Goal: Task Accomplishment & Management: Use online tool/utility

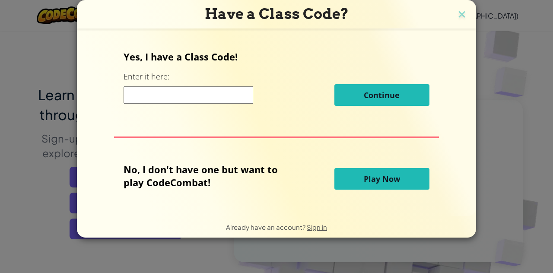
scroll to position [19, 0]
click at [401, 174] on button "Play Now" at bounding box center [381, 179] width 95 height 22
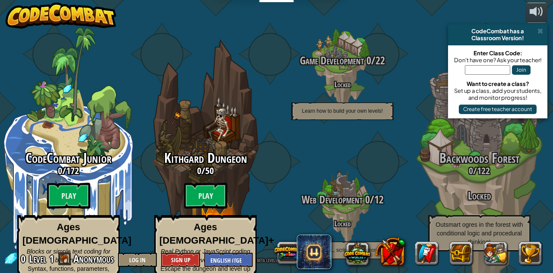
click at [48, 183] on btn "Play" at bounding box center [68, 196] width 43 height 26
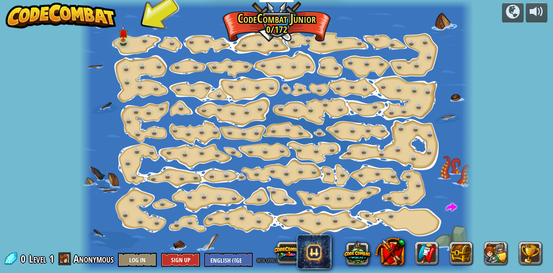
click at [120, 47] on div at bounding box center [276, 136] width 393 height 273
click at [117, 38] on link at bounding box center [124, 41] width 17 height 13
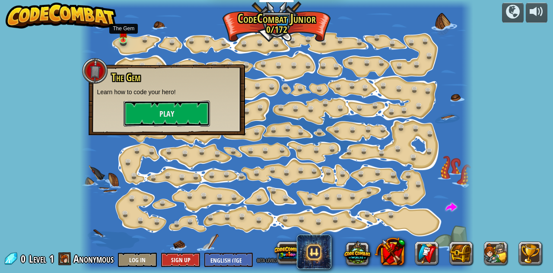
click at [186, 119] on button "Play" at bounding box center [166, 114] width 86 height 26
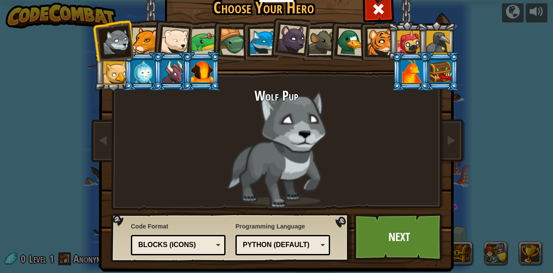
click at [258, 39] on div at bounding box center [263, 42] width 26 height 26
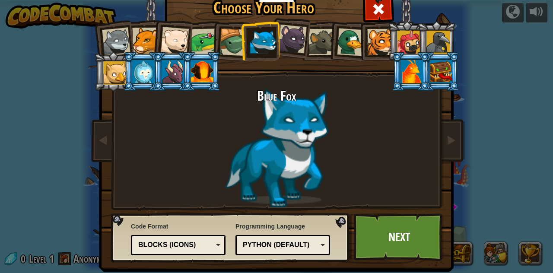
click at [419, 243] on link "Next" at bounding box center [399, 236] width 90 height 47
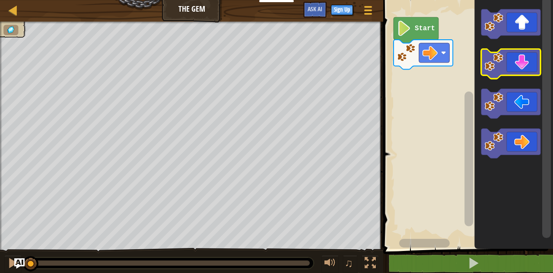
click at [491, 70] on image "Blockly Workspace" at bounding box center [493, 62] width 19 height 19
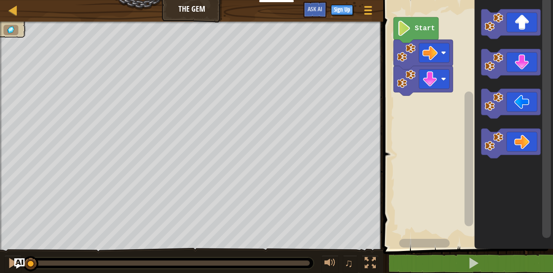
click at [499, 148] on image "Blockly Workspace" at bounding box center [493, 141] width 19 height 19
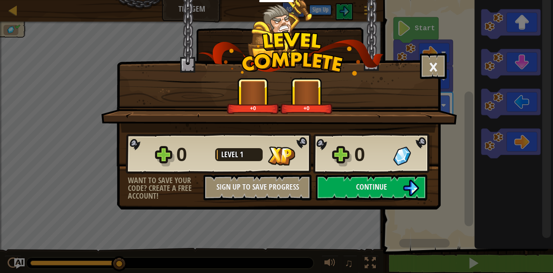
click at [399, 191] on button "Continue" at bounding box center [371, 187] width 111 height 26
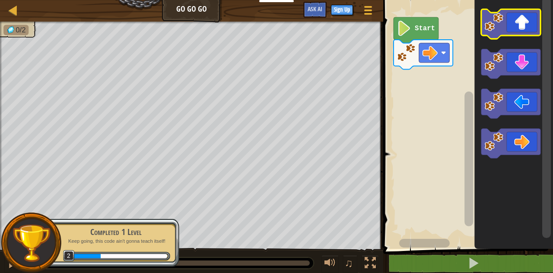
click at [492, 30] on image "Blockly Workspace" at bounding box center [493, 22] width 19 height 19
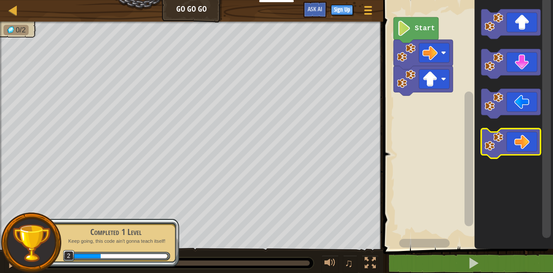
click at [503, 148] on image "Blockly Workspace" at bounding box center [493, 141] width 19 height 19
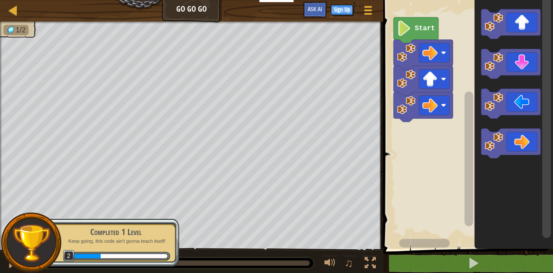
click at [497, 146] on image "Blockly Workspace" at bounding box center [493, 141] width 19 height 19
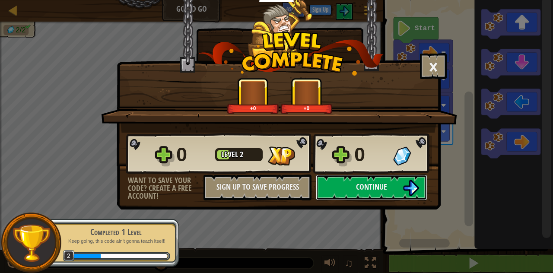
click at [405, 186] on img at bounding box center [410, 188] width 16 height 16
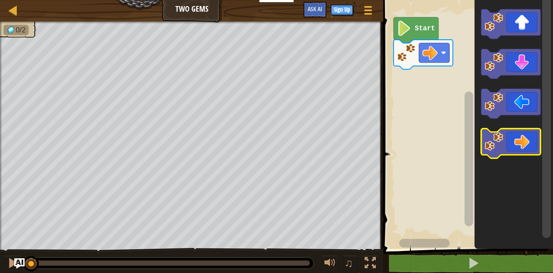
click at [492, 143] on image "Blockly Workspace" at bounding box center [493, 141] width 19 height 19
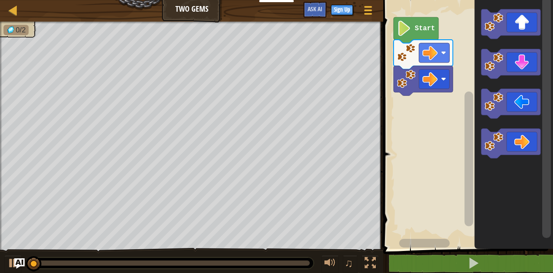
click at [492, 147] on image "Blockly Workspace" at bounding box center [493, 141] width 19 height 19
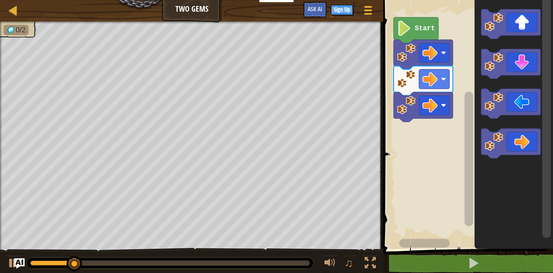
click at [506, 32] on icon "Blockly Workspace" at bounding box center [510, 24] width 59 height 30
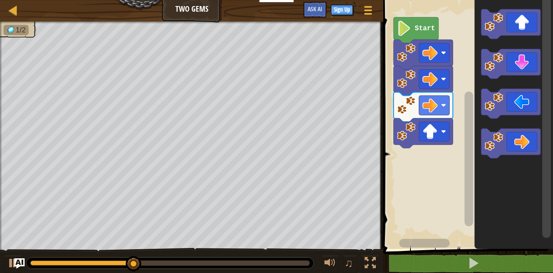
click at [497, 72] on icon "Blockly Workspace" at bounding box center [510, 64] width 59 height 30
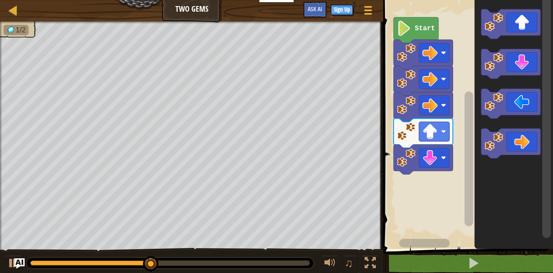
click at [492, 69] on image "Blockly Workspace" at bounding box center [493, 62] width 19 height 19
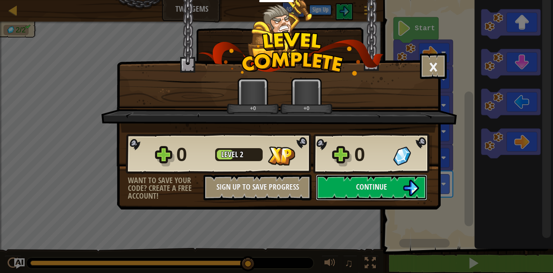
click at [402, 177] on button "Continue" at bounding box center [371, 187] width 111 height 26
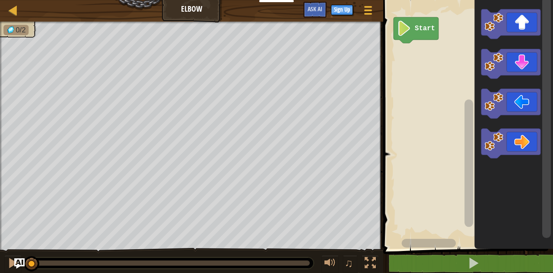
click at [498, 65] on image "Blockly Workspace" at bounding box center [493, 62] width 19 height 19
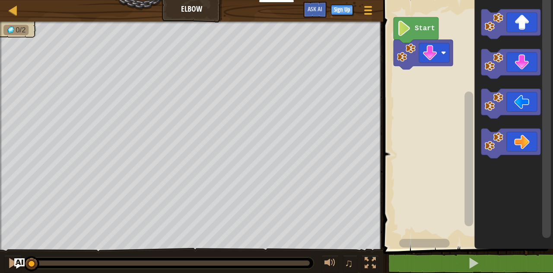
click at [493, 66] on image "Blockly Workspace" at bounding box center [493, 62] width 19 height 19
click at [490, 105] on image "Blockly Workspace" at bounding box center [493, 101] width 19 height 19
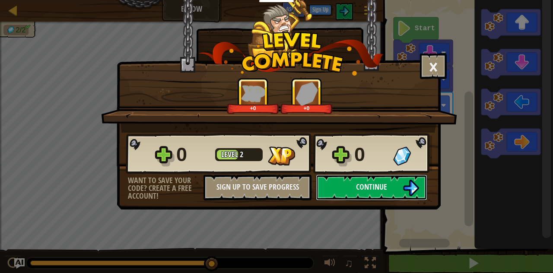
click at [406, 189] on img at bounding box center [410, 188] width 16 height 16
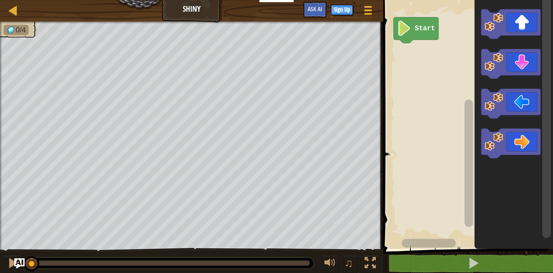
click at [491, 111] on icon "Blockly Workspace" at bounding box center [510, 104] width 59 height 30
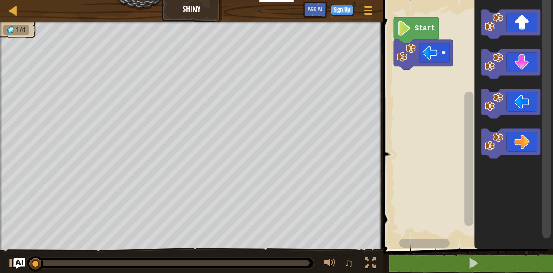
click at [491, 110] on image "Blockly Workspace" at bounding box center [493, 101] width 19 height 19
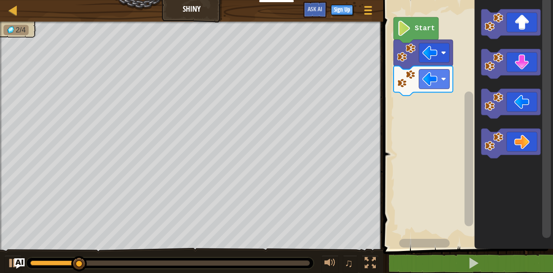
click at [490, 70] on image "Blockly Workspace" at bounding box center [493, 62] width 19 height 19
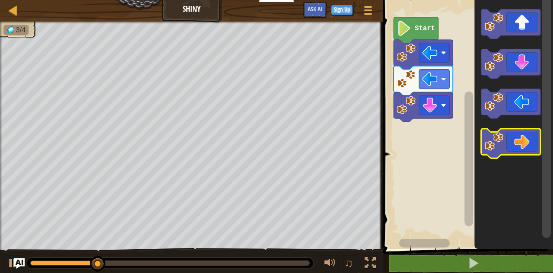
click at [525, 147] on icon "Blockly Workspace" at bounding box center [510, 144] width 59 height 30
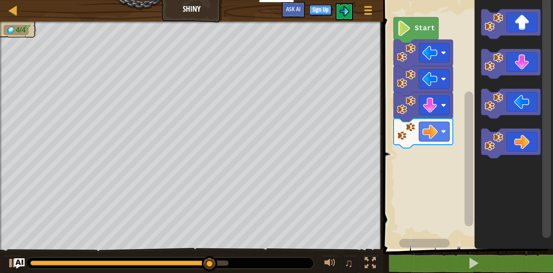
click at [438, 135] on rect "Blockly Workspace" at bounding box center [434, 131] width 31 height 19
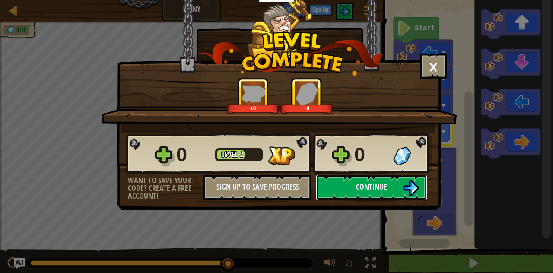
click at [402, 186] on img at bounding box center [410, 188] width 16 height 16
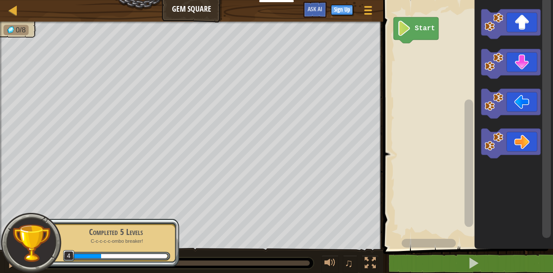
click at [487, 146] on image "Blockly Workspace" at bounding box center [493, 141] width 19 height 19
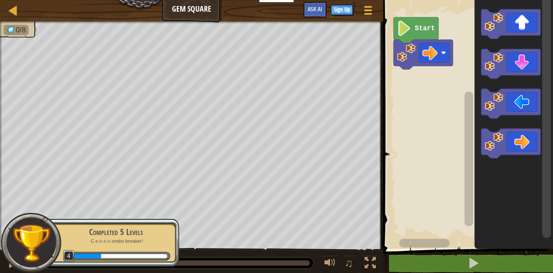
click at [497, 28] on image "Blockly Workspace" at bounding box center [493, 22] width 19 height 19
click at [502, 103] on image "Blockly Workspace" at bounding box center [493, 101] width 19 height 19
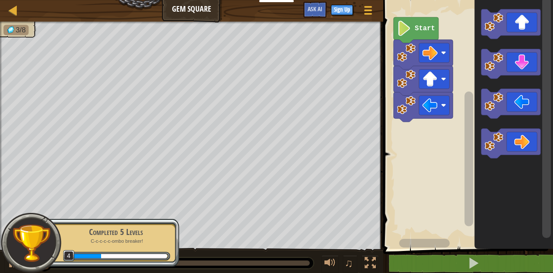
click at [490, 105] on image "Blockly Workspace" at bounding box center [493, 101] width 19 height 19
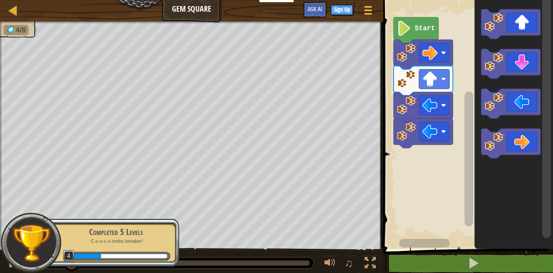
click at [498, 66] on image "Blockly Workspace" at bounding box center [493, 62] width 19 height 19
click at [497, 67] on image "Blockly Workspace" at bounding box center [493, 62] width 19 height 19
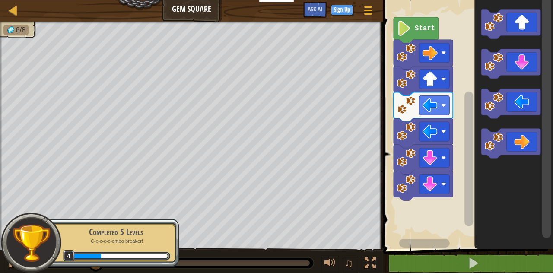
click at [490, 142] on image "Blockly Workspace" at bounding box center [493, 141] width 19 height 19
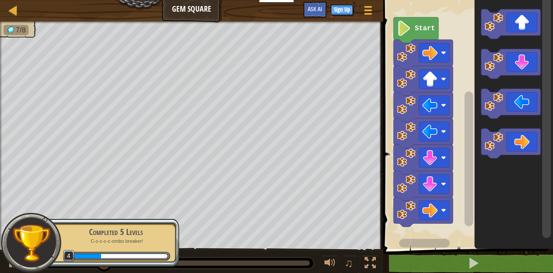
click at [494, 140] on image "Blockly Workspace" at bounding box center [493, 141] width 19 height 19
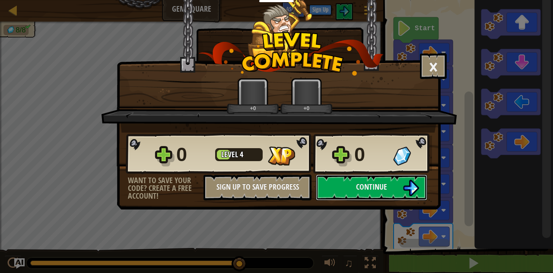
click at [403, 186] on img at bounding box center [410, 188] width 16 height 16
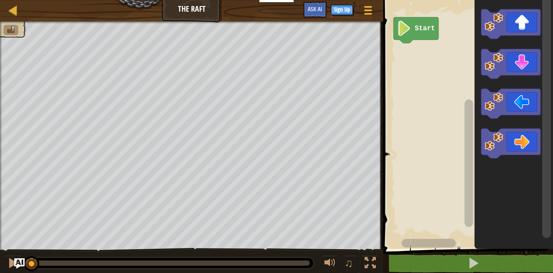
click at [495, 22] on image "Blockly Workspace" at bounding box center [493, 22] width 19 height 19
click at [499, 142] on image "Blockly Workspace" at bounding box center [493, 141] width 19 height 19
click at [496, 145] on image "Blockly Workspace" at bounding box center [493, 141] width 19 height 19
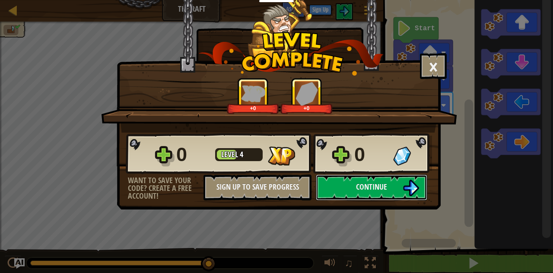
click at [405, 184] on img at bounding box center [410, 188] width 16 height 16
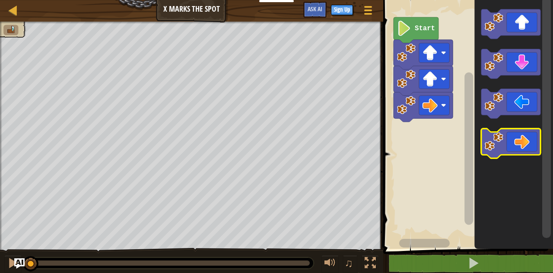
click at [501, 143] on image "Blockly Workspace" at bounding box center [493, 141] width 19 height 19
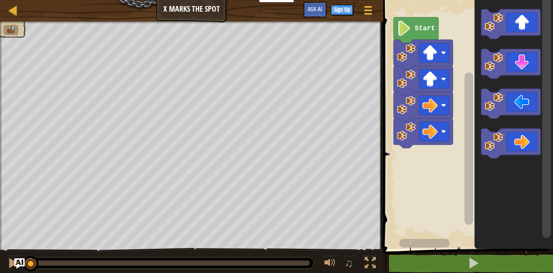
click at [496, 142] on image "Blockly Workspace" at bounding box center [493, 141] width 19 height 19
click at [496, 66] on image "Blockly Workspace" at bounding box center [493, 62] width 19 height 19
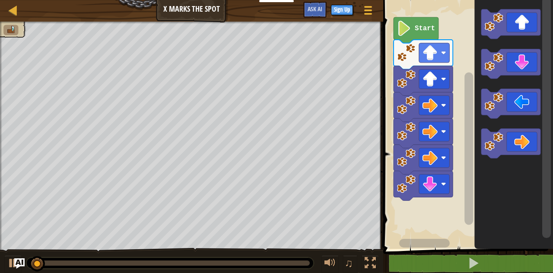
click at [500, 68] on image "Blockly Workspace" at bounding box center [493, 62] width 19 height 19
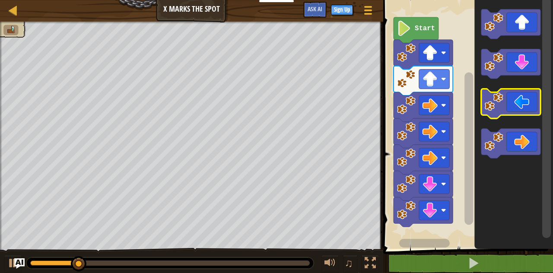
click at [496, 106] on image "Blockly Workspace" at bounding box center [493, 101] width 19 height 19
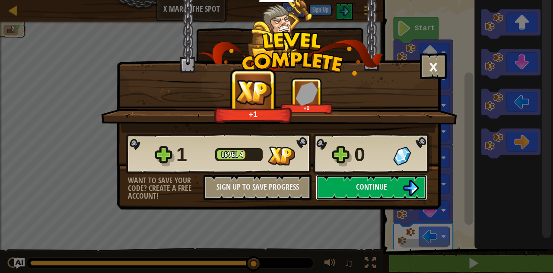
click at [352, 186] on button "Continue" at bounding box center [371, 187] width 111 height 26
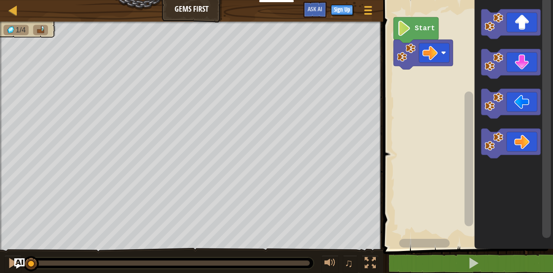
click at [492, 145] on image "Blockly Workspace" at bounding box center [493, 141] width 19 height 19
click at [491, 149] on image "Blockly Workspace" at bounding box center [493, 141] width 19 height 19
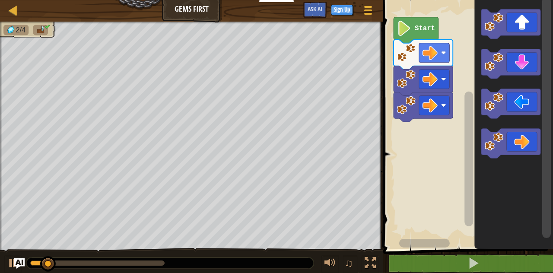
click at [493, 28] on image "Blockly Workspace" at bounding box center [493, 22] width 19 height 19
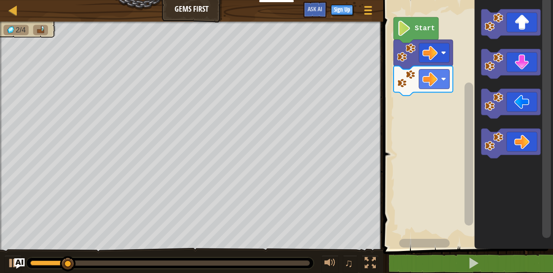
click at [522, 28] on icon "Blockly Workspace" at bounding box center [510, 24] width 59 height 30
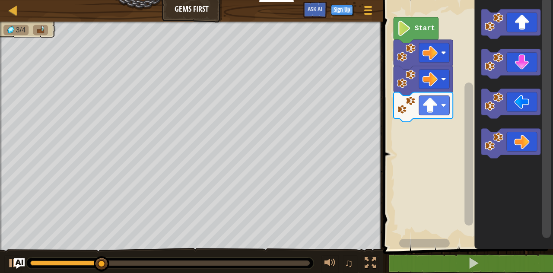
click at [497, 70] on image "Blockly Workspace" at bounding box center [493, 62] width 19 height 19
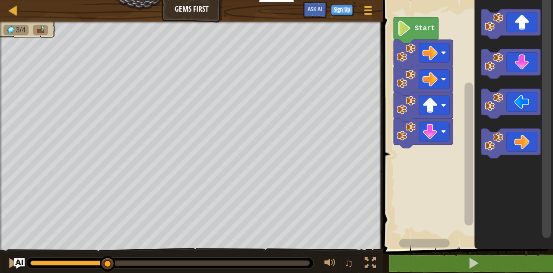
click at [499, 66] on image "Blockly Workspace" at bounding box center [493, 62] width 19 height 19
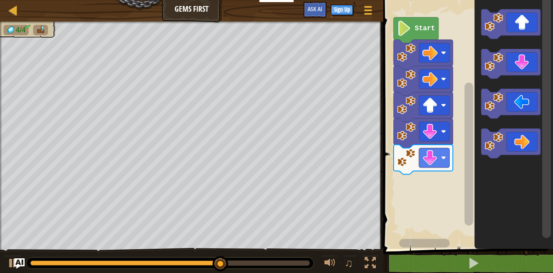
click at [493, 31] on image "Blockly Workspace" at bounding box center [493, 22] width 19 height 19
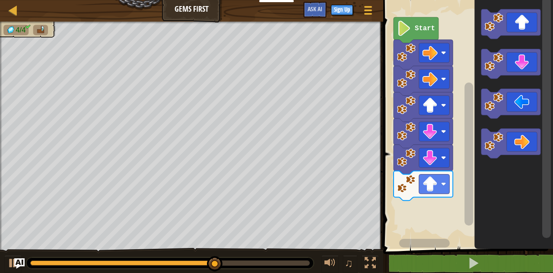
click at [525, 144] on icon "Blockly Workspace" at bounding box center [510, 144] width 59 height 30
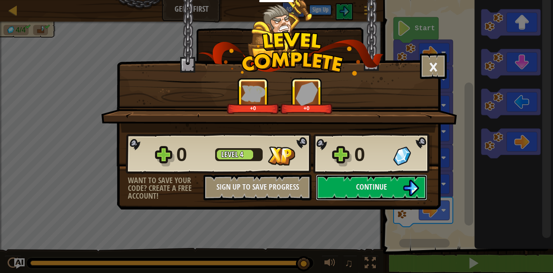
click at [337, 182] on button "Continue" at bounding box center [371, 187] width 111 height 26
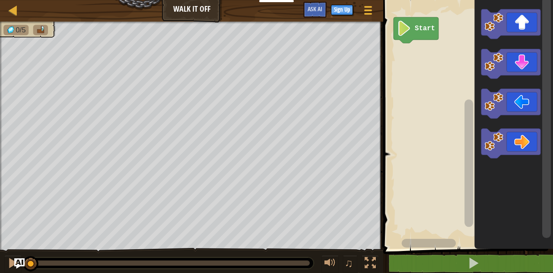
click at [499, 26] on image "Blockly Workspace" at bounding box center [493, 22] width 19 height 19
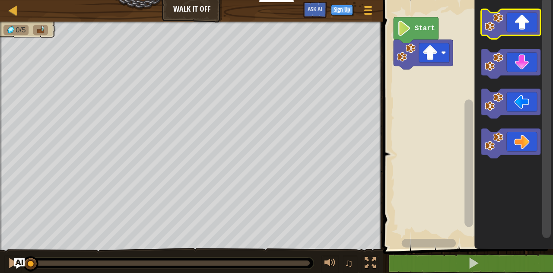
click at [498, 25] on image "Blockly Workspace" at bounding box center [493, 22] width 19 height 19
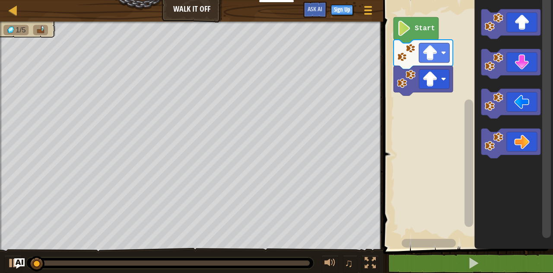
click at [498, 28] on image "Blockly Workspace" at bounding box center [493, 22] width 19 height 19
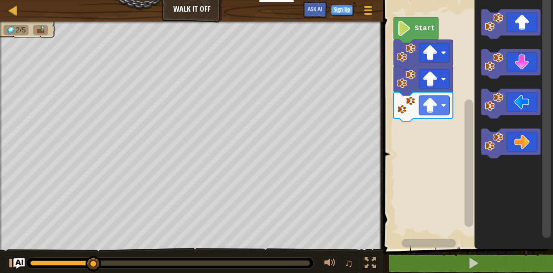
click at [499, 142] on image "Blockly Workspace" at bounding box center [493, 141] width 19 height 19
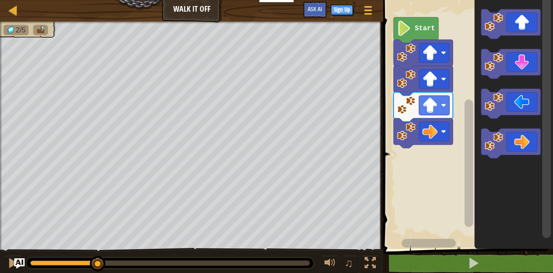
click at [500, 143] on image "Blockly Workspace" at bounding box center [493, 141] width 19 height 19
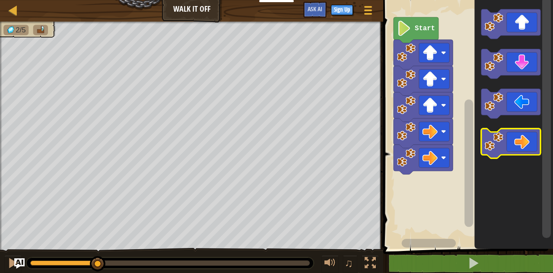
click at [497, 145] on image "Blockly Workspace" at bounding box center [493, 141] width 19 height 19
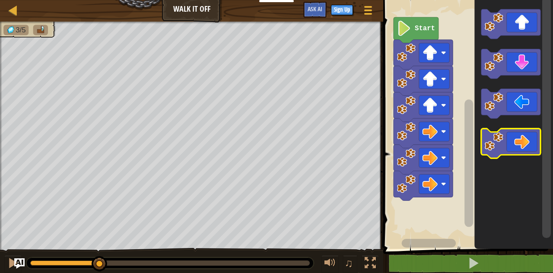
click at [496, 149] on image "Blockly Workspace" at bounding box center [493, 141] width 19 height 19
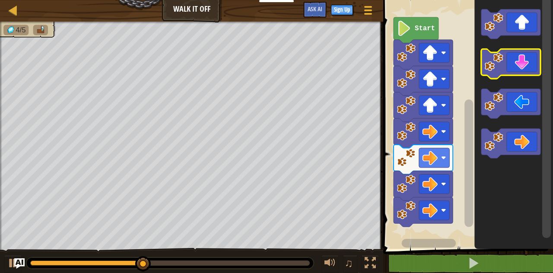
click at [493, 69] on image "Blockly Workspace" at bounding box center [493, 62] width 19 height 19
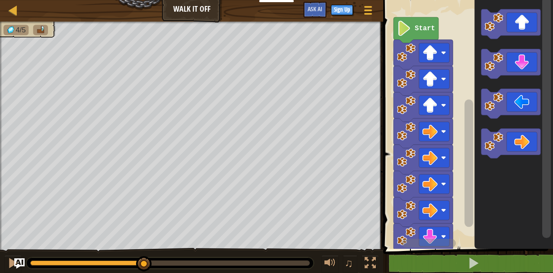
click at [490, 72] on icon "Blockly Workspace" at bounding box center [510, 64] width 59 height 30
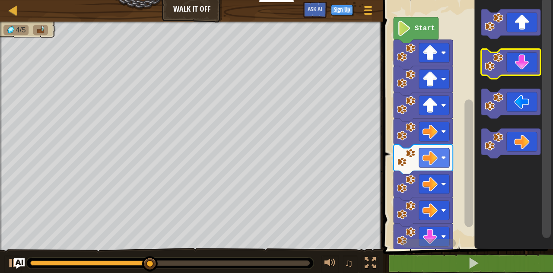
click at [490, 69] on image "Blockly Workspace" at bounding box center [493, 62] width 19 height 19
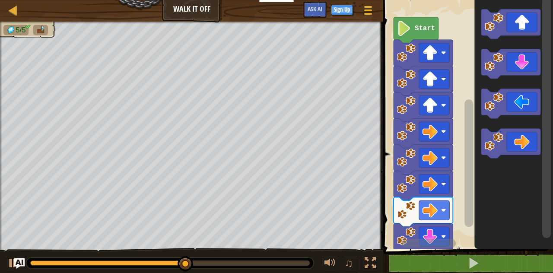
click at [499, 104] on image "Blockly Workspace" at bounding box center [493, 101] width 19 height 19
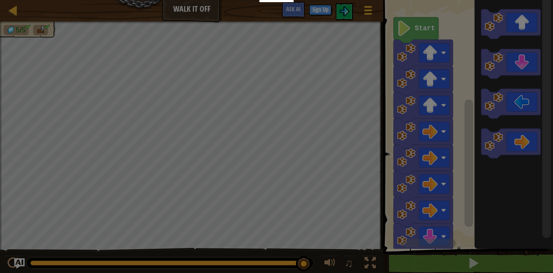
click at [0, 0] on div "× How fun was this level? Loading... Reticulating Splines... Loading... 0 Level…" at bounding box center [0, 0] width 0 height 0
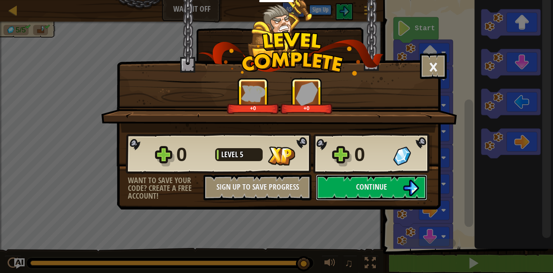
click at [411, 191] on img at bounding box center [410, 188] width 16 height 16
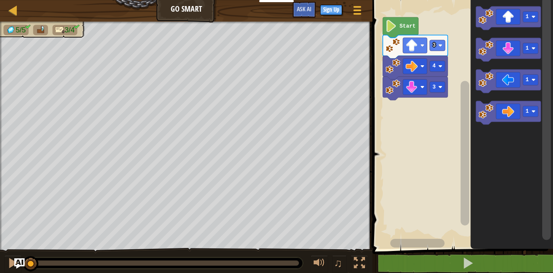
click at [491, 83] on image "Blockly Workspace" at bounding box center [485, 79] width 15 height 15
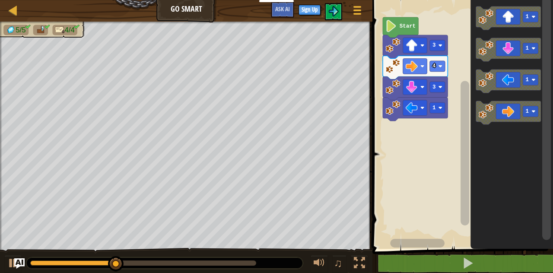
click at [361, 257] on div at bounding box center [359, 262] width 11 height 11
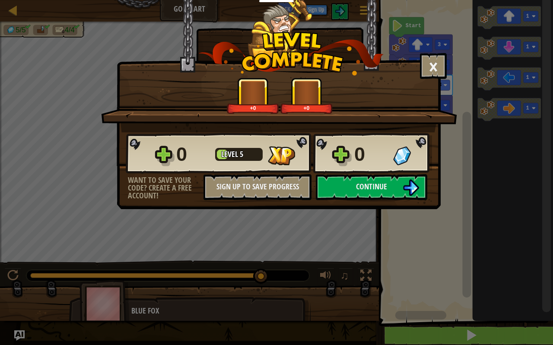
click at [397, 190] on button "Continue" at bounding box center [371, 187] width 111 height 26
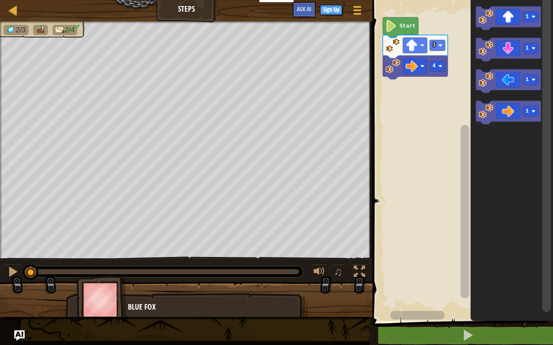
click at [528, 54] on icon "Blockly Workspace" at bounding box center [508, 49] width 65 height 23
click at [437, 92] on icon "Blockly Workspace" at bounding box center [414, 87] width 65 height 23
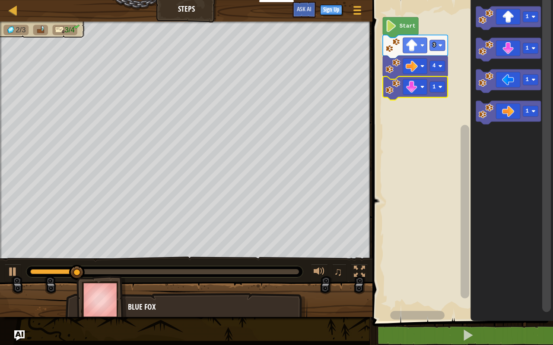
click at [0, 0] on div at bounding box center [0, 0] width 0 height 0
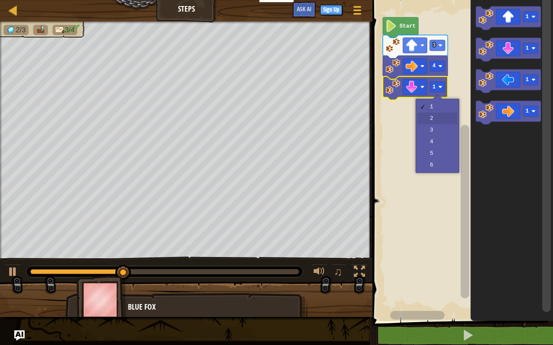
click at [431, 120] on rect "Blockly Workspace" at bounding box center [461, 159] width 183 height 326
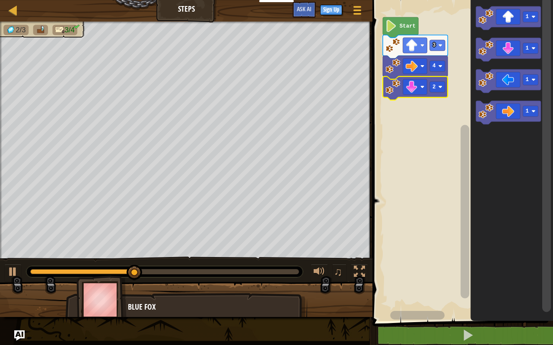
click at [434, 88] on text "2" at bounding box center [433, 87] width 3 height 6
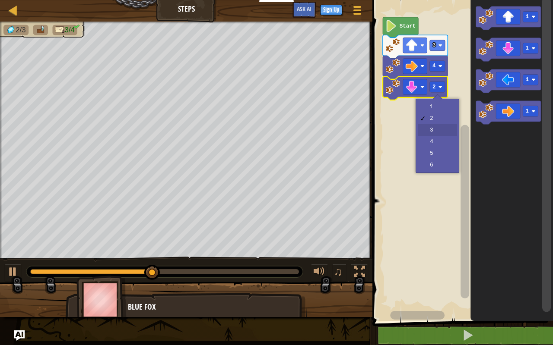
click at [430, 132] on rect "Blockly Workspace" at bounding box center [461, 159] width 183 height 326
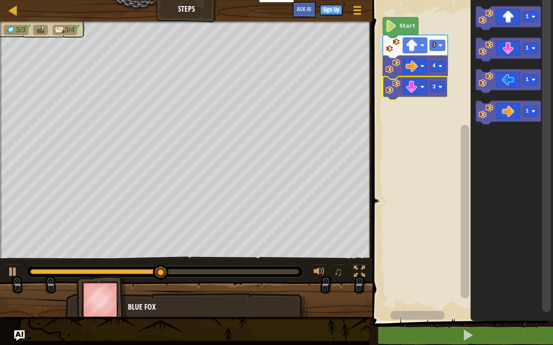
click at [486, 87] on icon "Blockly Workspace" at bounding box center [508, 81] width 65 height 23
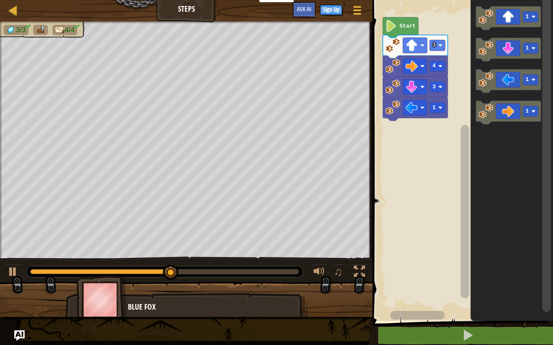
click at [440, 109] on image "Blockly Workspace" at bounding box center [440, 108] width 4 height 4
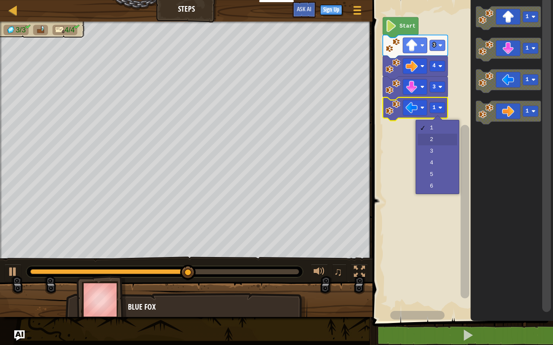
click at [433, 140] on rect "Blockly Workspace" at bounding box center [461, 159] width 183 height 326
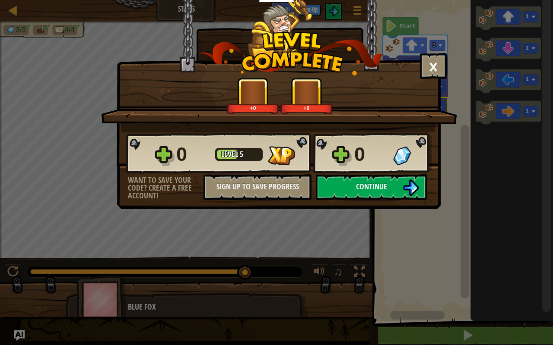
click at [378, 187] on span "Continue" at bounding box center [371, 186] width 31 height 11
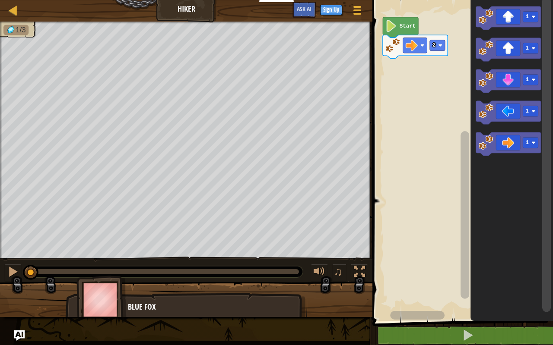
click at [0, 0] on div at bounding box center [0, 0] width 0 height 0
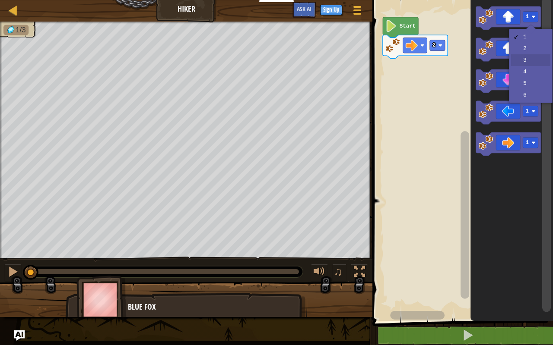
click at [529, 66] on icon "Blockly Workspace" at bounding box center [511, 159] width 82 height 326
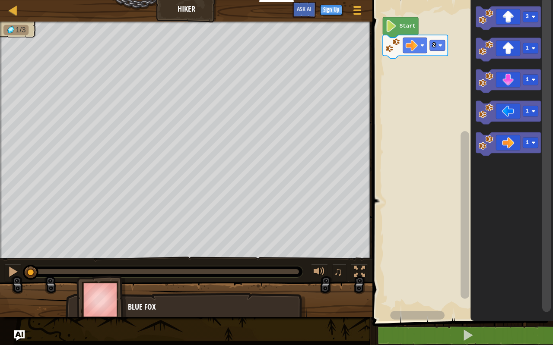
click at [504, 22] on icon "Blockly Workspace" at bounding box center [508, 17] width 65 height 23
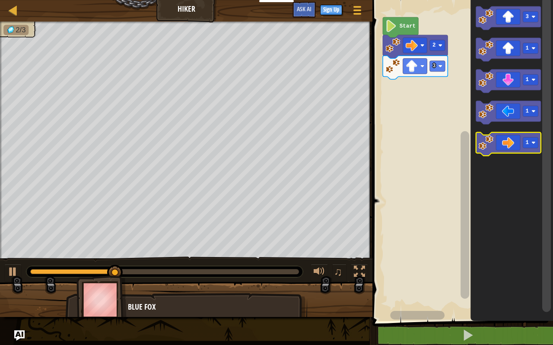
click at [0, 0] on div at bounding box center [0, 0] width 0 height 0
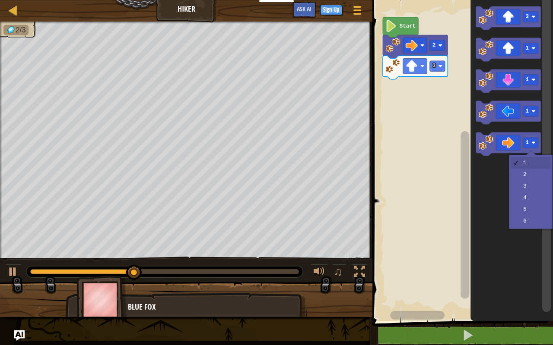
click at [528, 178] on icon "Blockly Workspace" at bounding box center [511, 159] width 82 height 326
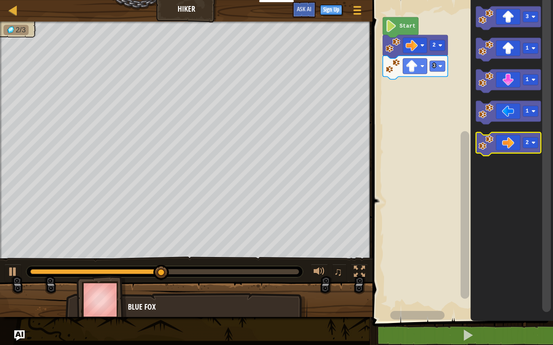
click at [533, 142] on image "Blockly Workspace" at bounding box center [533, 143] width 4 height 4
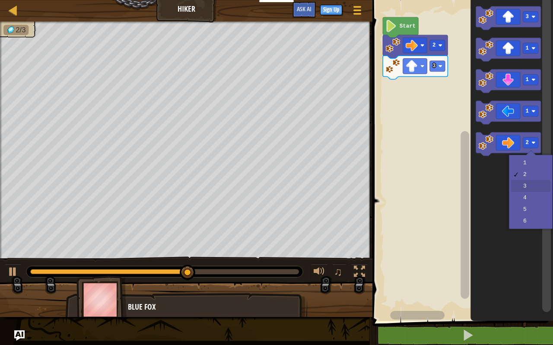
click at [533, 189] on icon "Blockly Workspace" at bounding box center [511, 159] width 82 height 326
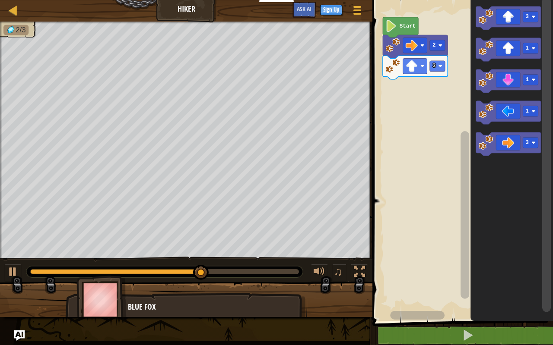
click at [490, 141] on image "Blockly Workspace" at bounding box center [485, 142] width 15 height 15
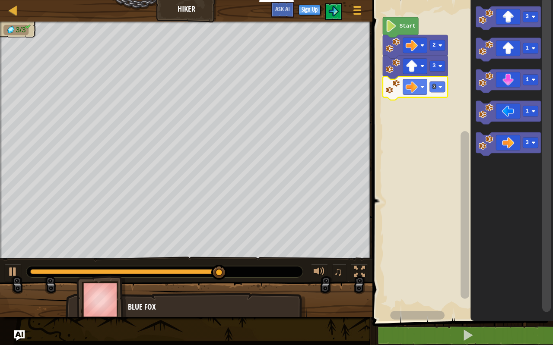
click at [439, 88] on image "Blockly Workspace" at bounding box center [440, 87] width 4 height 4
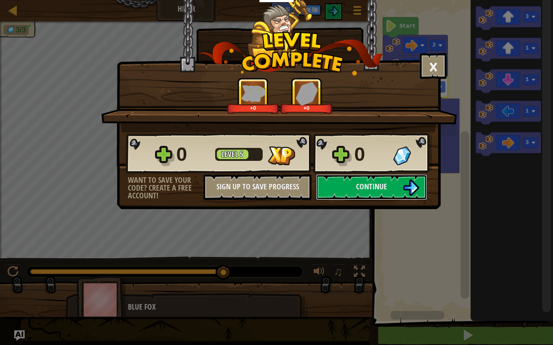
click at [403, 190] on img at bounding box center [410, 188] width 16 height 16
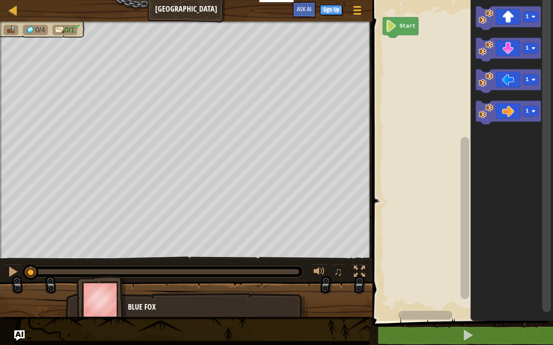
click at [496, 112] on icon "Blockly Workspace" at bounding box center [508, 112] width 65 height 23
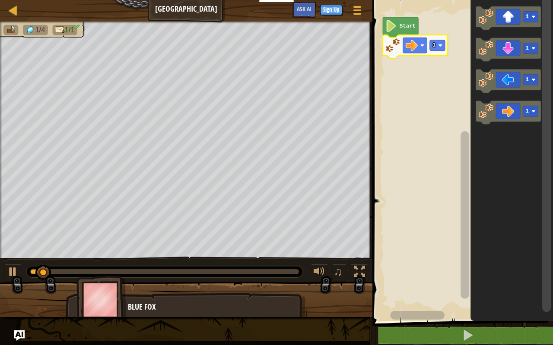
click at [441, 47] on image "Blockly Workspace" at bounding box center [440, 46] width 4 height 4
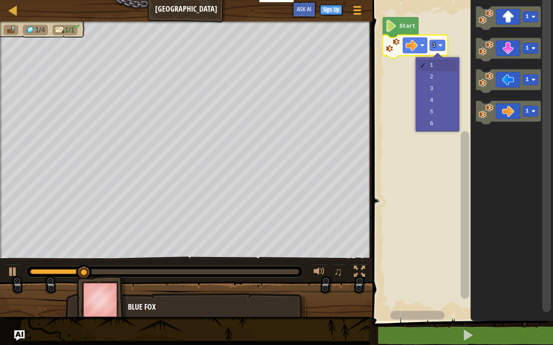
click at [443, 101] on rect "Blockly Workspace" at bounding box center [461, 159] width 183 height 326
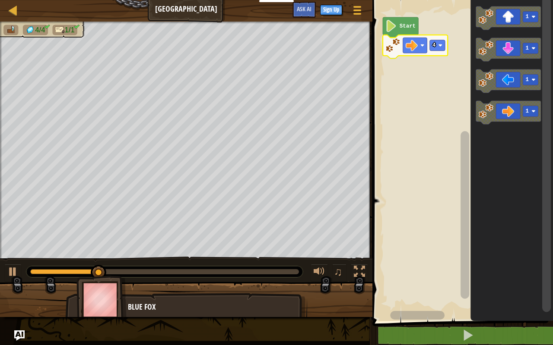
click at [0, 0] on div at bounding box center [0, 0] width 0 height 0
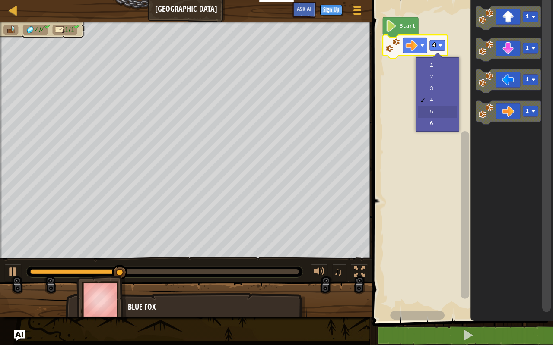
click at [437, 111] on rect "Blockly Workspace" at bounding box center [461, 159] width 183 height 326
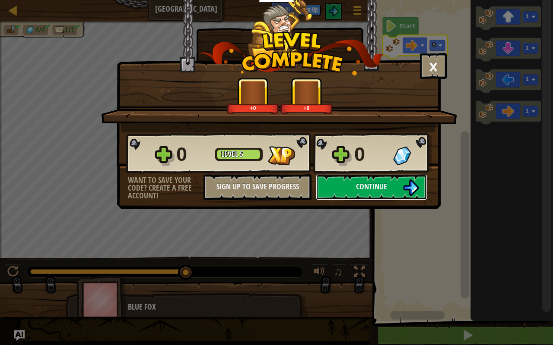
click at [397, 180] on button "Continue" at bounding box center [371, 187] width 111 height 26
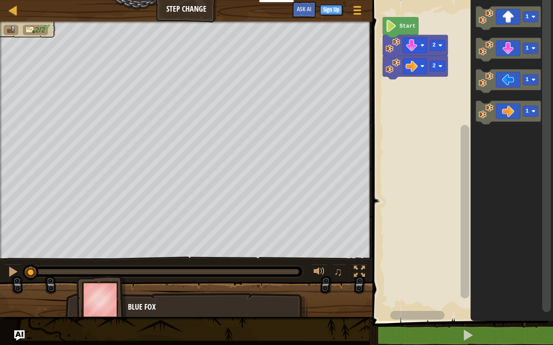
click at [438, 67] on image "Blockly Workspace" at bounding box center [440, 66] width 4 height 4
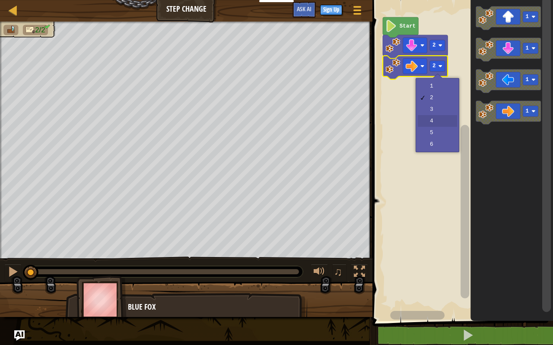
click at [437, 124] on rect "Blockly Workspace" at bounding box center [461, 159] width 183 height 326
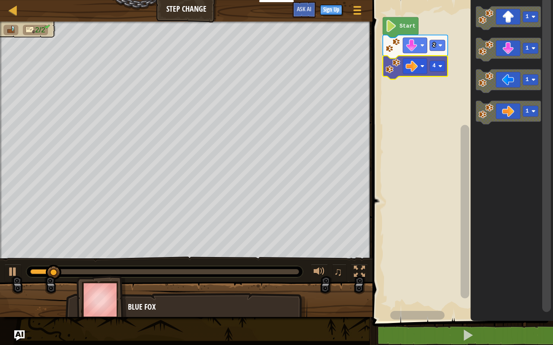
click at [432, 67] on text "4" at bounding box center [433, 66] width 3 height 6
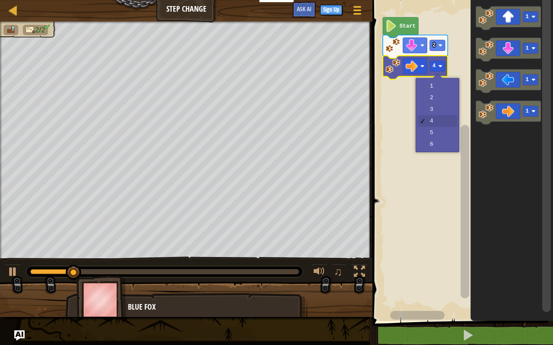
click at [437, 130] on rect "Blockly Workspace" at bounding box center [461, 159] width 183 height 326
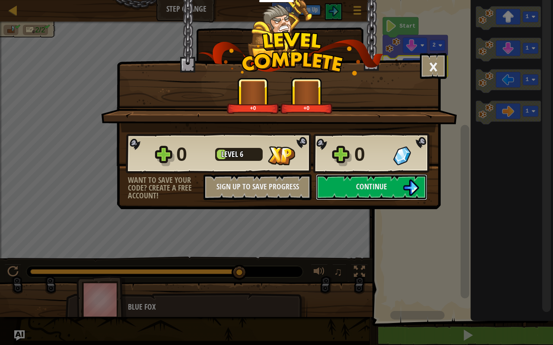
click at [405, 181] on img at bounding box center [410, 188] width 16 height 16
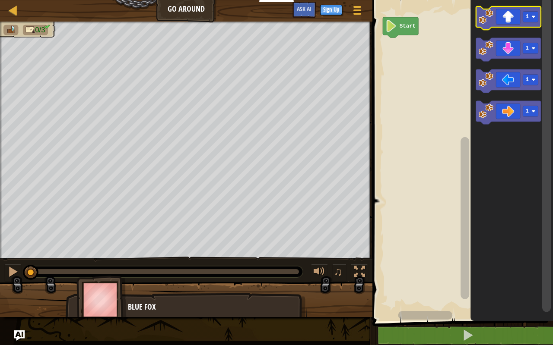
click at [0, 0] on div at bounding box center [0, 0] width 0 height 0
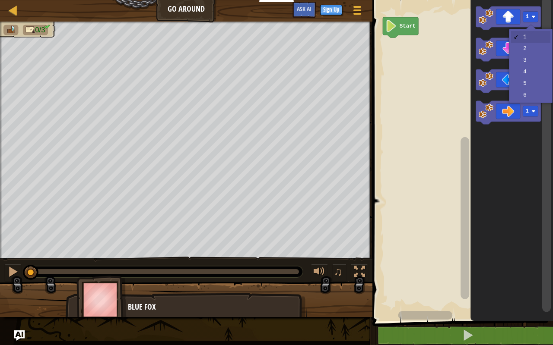
click at [523, 65] on icon "Blockly Workspace" at bounding box center [511, 159] width 82 height 326
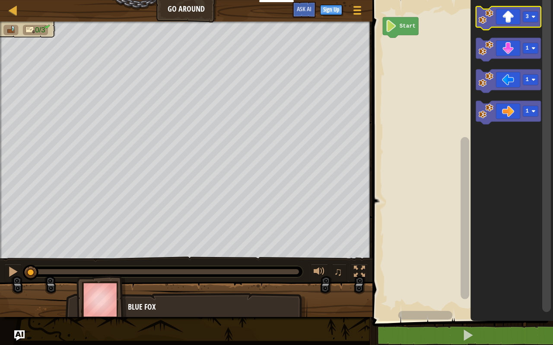
click at [496, 25] on icon "Blockly Workspace" at bounding box center [508, 17] width 65 height 23
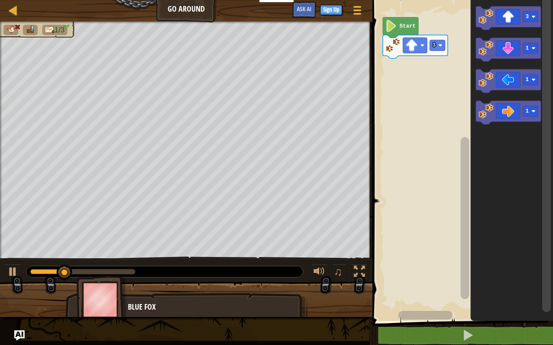
click at [441, 47] on image "Blockly Workspace" at bounding box center [440, 46] width 4 height 4
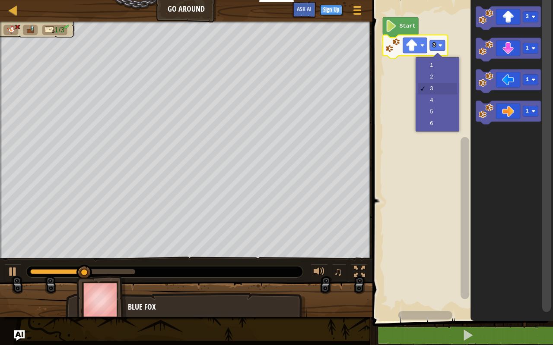
click at [439, 78] on rect "Blockly Workspace" at bounding box center [461, 159] width 183 height 326
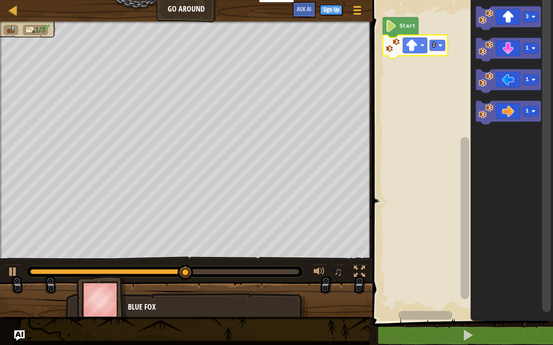
click at [0, 0] on div at bounding box center [0, 0] width 0 height 0
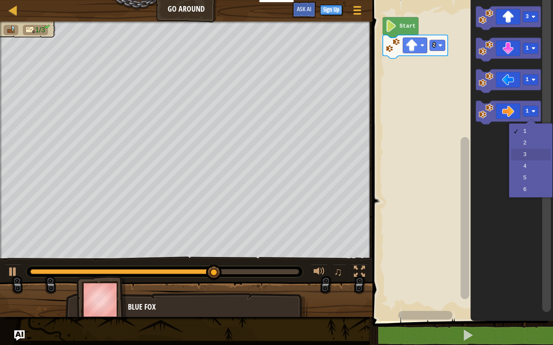
click at [528, 158] on icon "Blockly Workspace" at bounding box center [511, 159] width 82 height 326
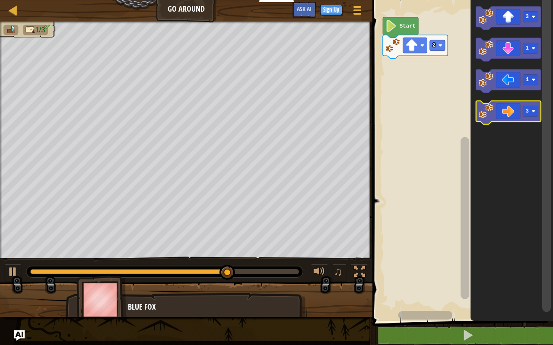
click at [486, 115] on image "Blockly Workspace" at bounding box center [485, 111] width 15 height 15
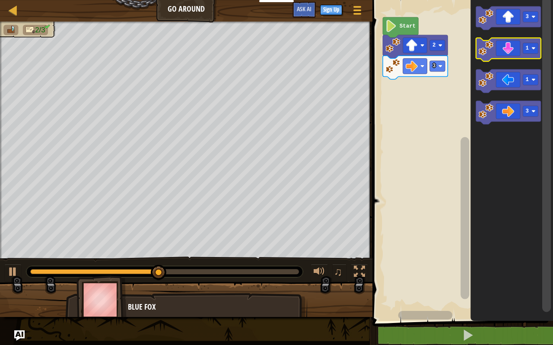
click at [508, 54] on icon "Blockly Workspace" at bounding box center [508, 49] width 65 height 23
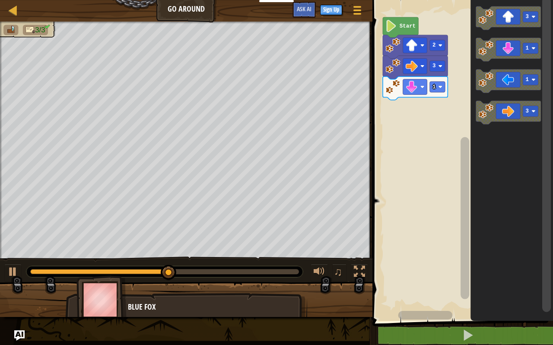
click at [438, 87] on rect "Blockly Workspace" at bounding box center [437, 87] width 15 height 11
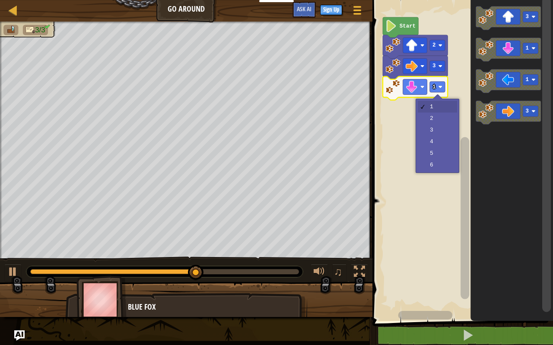
click at [439, 117] on rect "Blockly Workspace" at bounding box center [461, 159] width 183 height 326
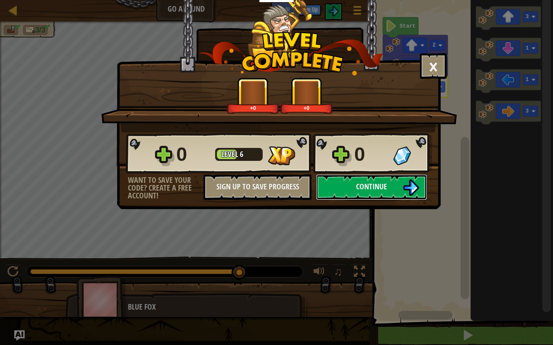
click at [388, 189] on button "Continue" at bounding box center [371, 187] width 111 height 26
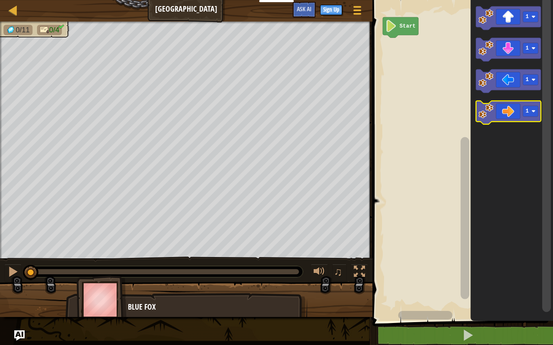
click at [528, 118] on icon "Blockly Workspace" at bounding box center [508, 112] width 65 height 23
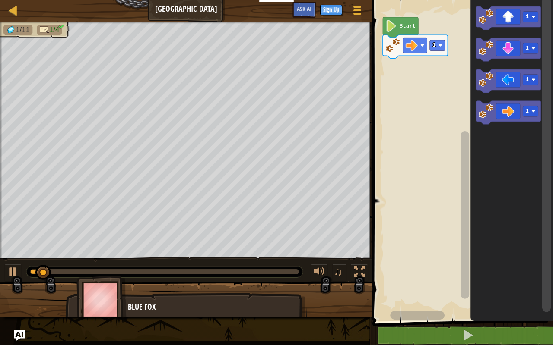
click at [0, 0] on div at bounding box center [0, 0] width 0 height 0
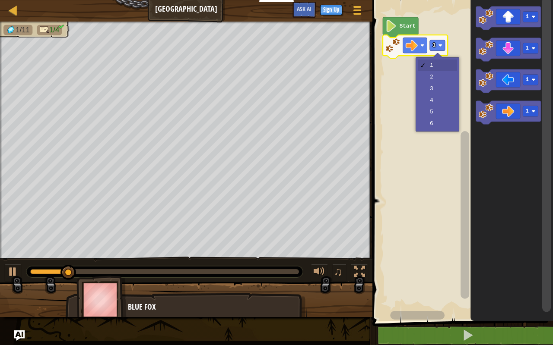
click at [444, 101] on rect "Blockly Workspace" at bounding box center [461, 159] width 183 height 326
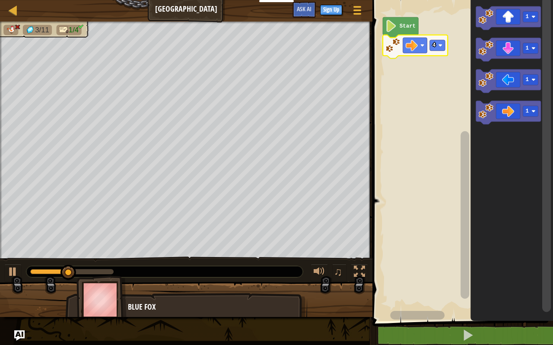
click at [0, 0] on div at bounding box center [0, 0] width 0 height 0
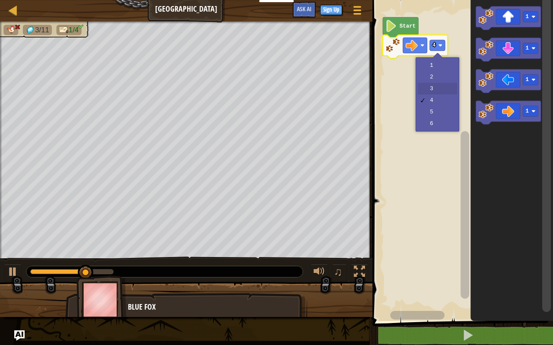
click at [444, 90] on rect "Blockly Workspace" at bounding box center [461, 159] width 183 height 326
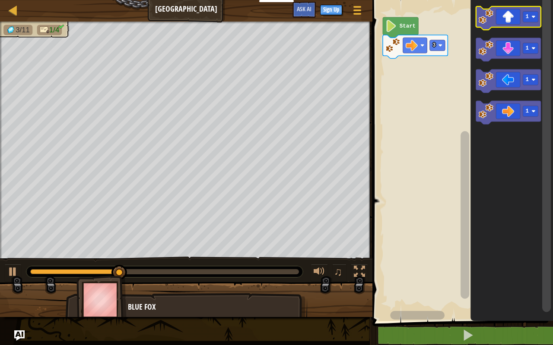
click at [0, 0] on div at bounding box center [0, 0] width 0 height 0
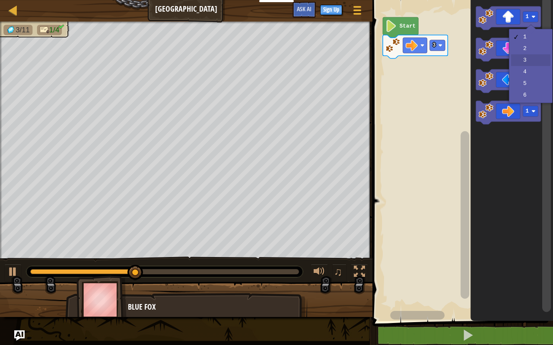
click at [527, 62] on icon "Blockly Workspace" at bounding box center [511, 159] width 82 height 326
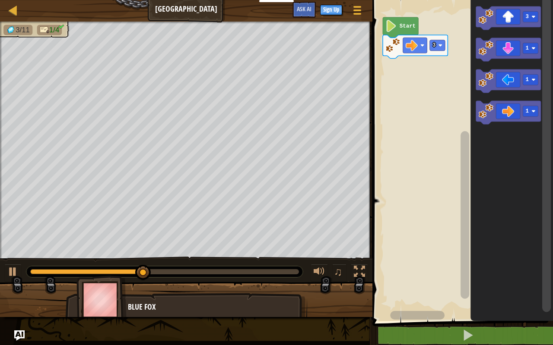
click at [528, 54] on icon "Blockly Workspace" at bounding box center [508, 49] width 65 height 23
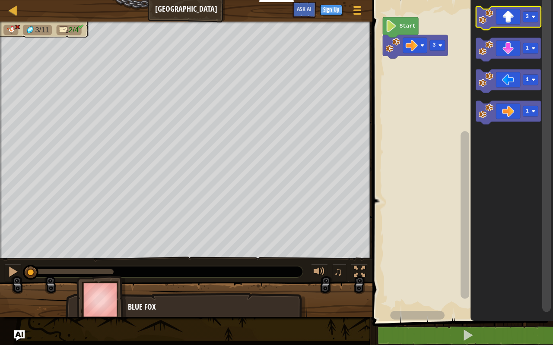
click at [503, 27] on icon "Blockly Workspace" at bounding box center [508, 17] width 65 height 23
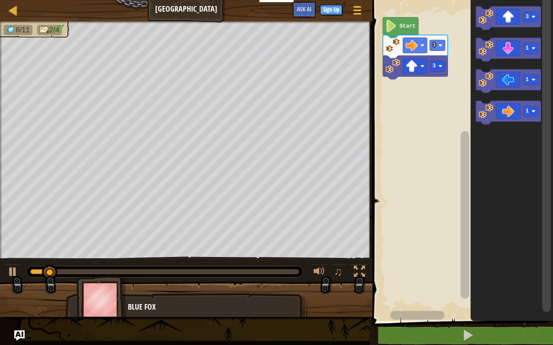
click at [0, 0] on div at bounding box center [0, 0] width 0 height 0
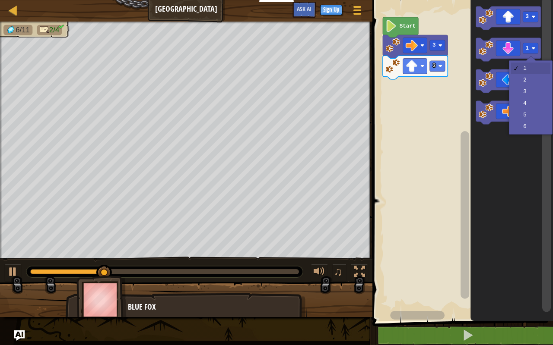
click at [531, 94] on icon "Blockly Workspace" at bounding box center [511, 159] width 82 height 326
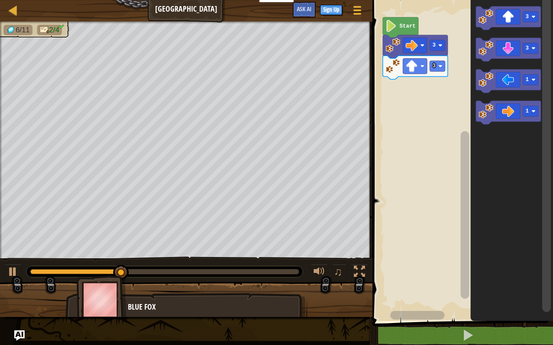
click at [0, 0] on div at bounding box center [0, 0] width 0 height 0
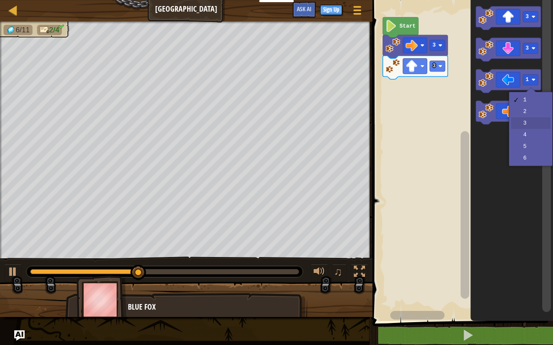
click at [531, 124] on rect "Blockly Workspace" at bounding box center [508, 112] width 65 height 23
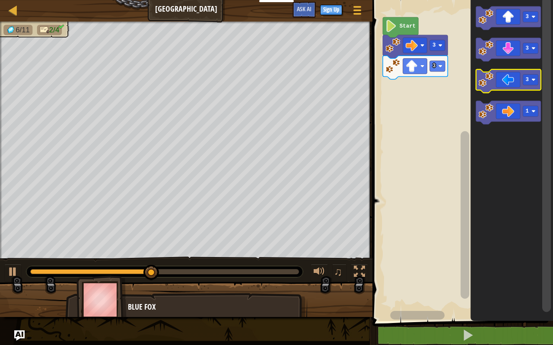
click at [508, 82] on icon "Blockly Workspace" at bounding box center [508, 81] width 65 height 23
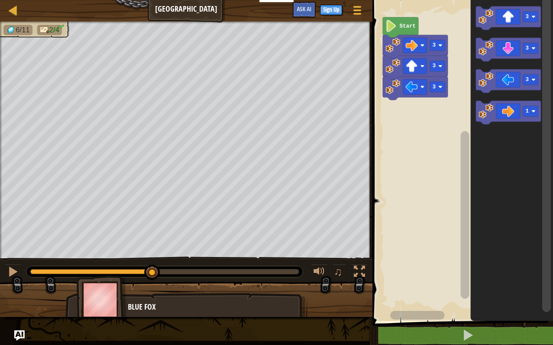
click at [510, 53] on icon "Blockly Workspace" at bounding box center [508, 49] width 65 height 23
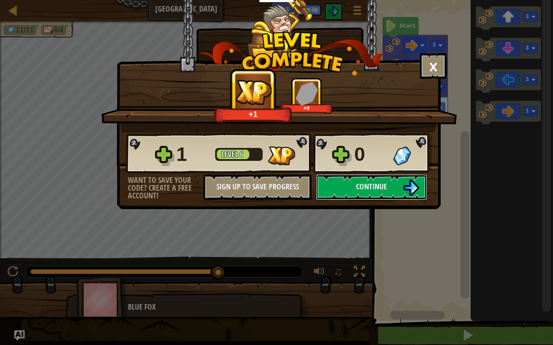
click at [407, 186] on img at bounding box center [410, 188] width 16 height 16
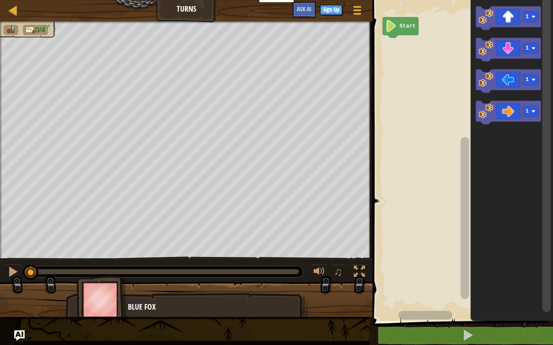
click at [0, 0] on div at bounding box center [0, 0] width 0 height 0
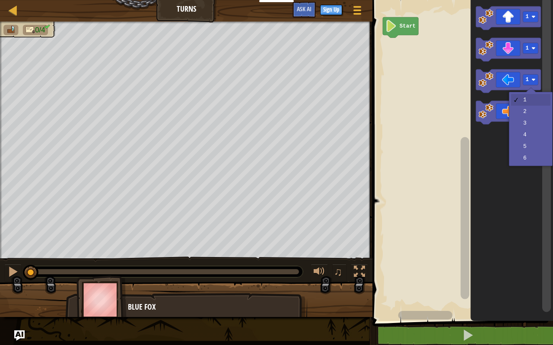
click at [530, 115] on rect "Blockly Workspace" at bounding box center [529, 111] width 15 height 11
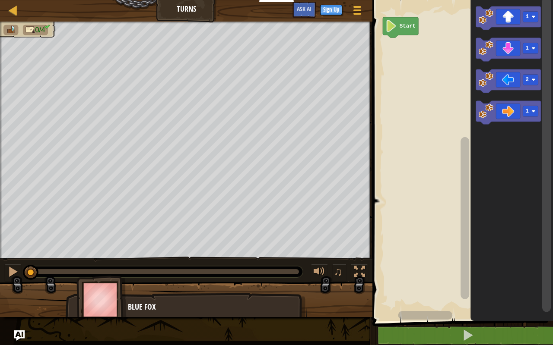
click at [504, 89] on icon "Blockly Workspace" at bounding box center [508, 81] width 65 height 23
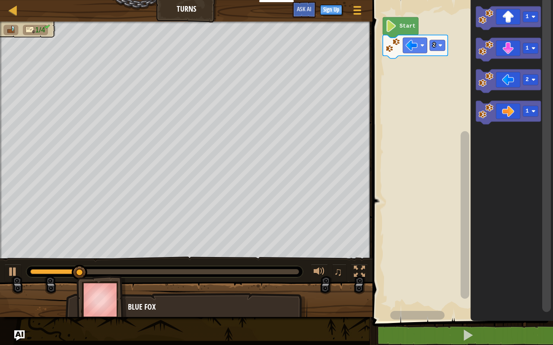
click at [504, 54] on icon "Blockly Workspace" at bounding box center [508, 49] width 65 height 23
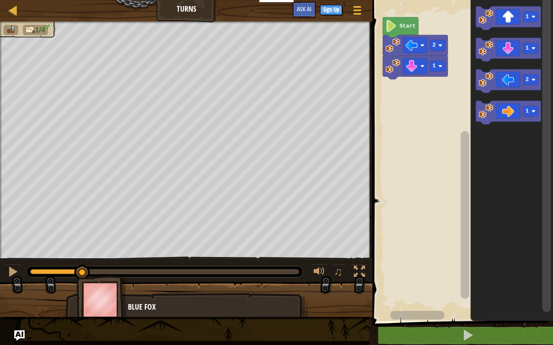
click at [0, 0] on div at bounding box center [0, 0] width 0 height 0
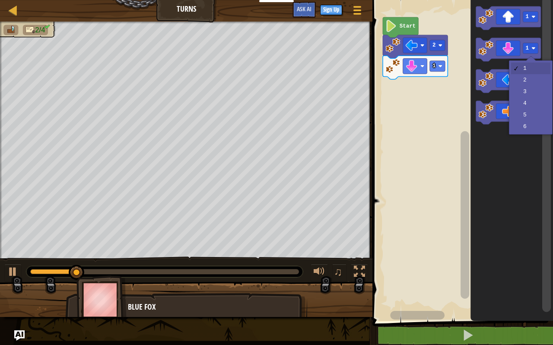
click at [436, 121] on rect "Blockly Workspace" at bounding box center [461, 159] width 183 height 326
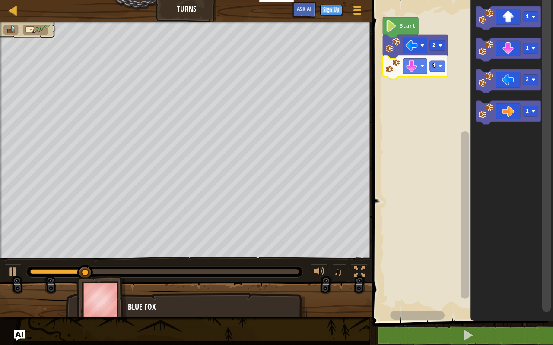
click at [436, 65] on rect "Blockly Workspace" at bounding box center [437, 66] width 15 height 11
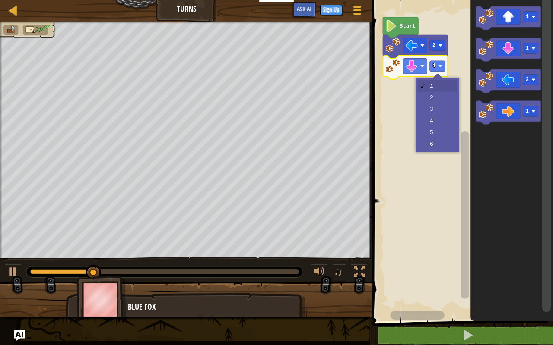
click at [440, 99] on rect "Blockly Workspace" at bounding box center [461, 159] width 183 height 326
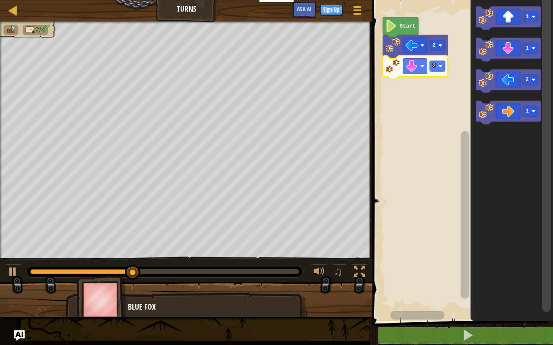
click at [533, 111] on image "Blockly Workspace" at bounding box center [533, 111] width 4 height 4
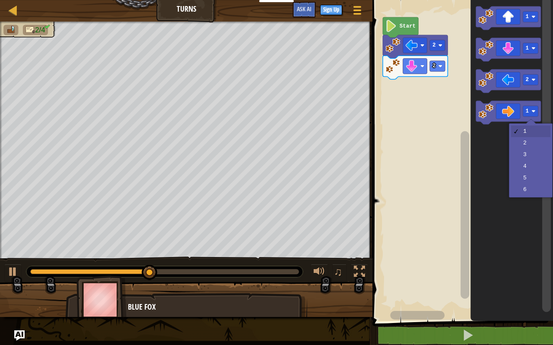
click at [531, 152] on icon "Blockly Workspace" at bounding box center [511, 159] width 82 height 326
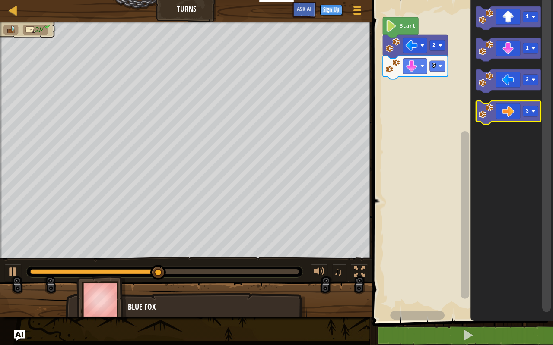
click at [502, 105] on icon "Blockly Workspace" at bounding box center [508, 112] width 65 height 23
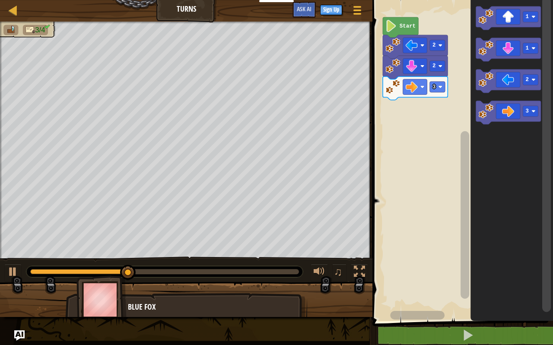
click at [439, 88] on image "Blockly Workspace" at bounding box center [440, 87] width 4 height 4
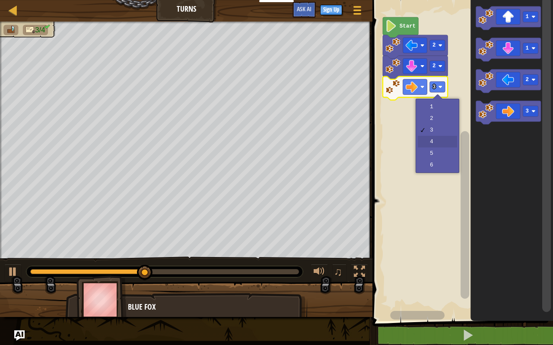
click at [438, 140] on rect "Blockly Workspace" at bounding box center [461, 159] width 183 height 326
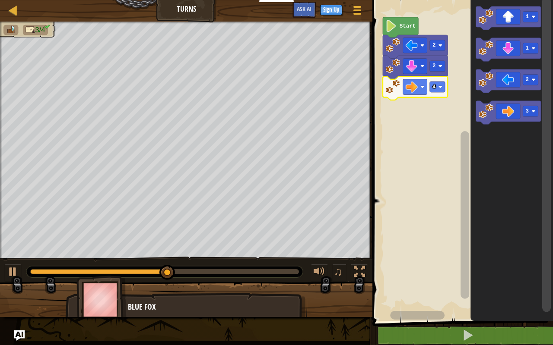
click at [506, 22] on icon "Blockly Workspace" at bounding box center [508, 17] width 65 height 23
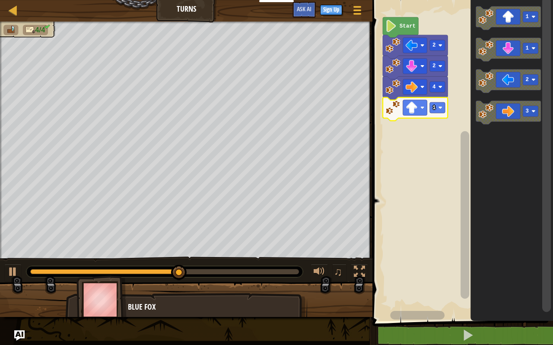
click at [0, 0] on div at bounding box center [0, 0] width 0 height 0
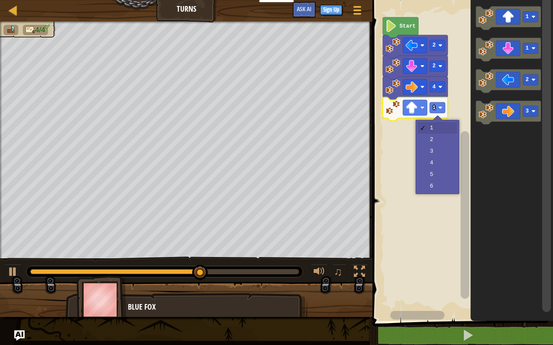
click at [444, 145] on rect "Blockly Workspace" at bounding box center [461, 159] width 183 height 326
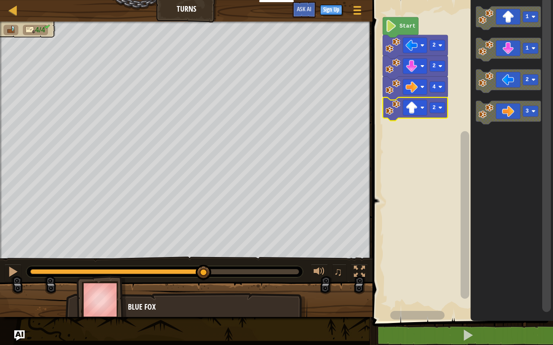
click at [439, 108] on image "Blockly Workspace" at bounding box center [440, 108] width 4 height 4
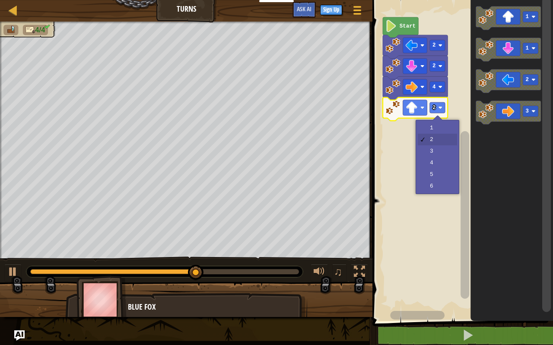
click at [439, 150] on rect "Blockly Workspace" at bounding box center [461, 159] width 183 height 326
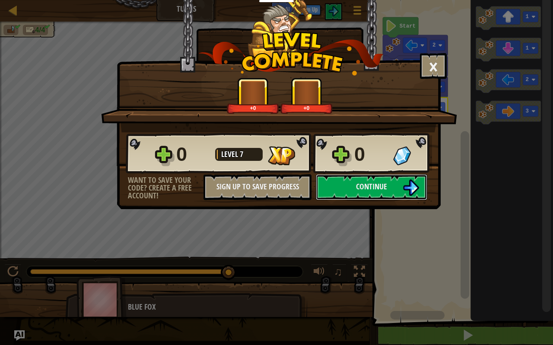
click at [405, 179] on button "Continue" at bounding box center [371, 187] width 111 height 26
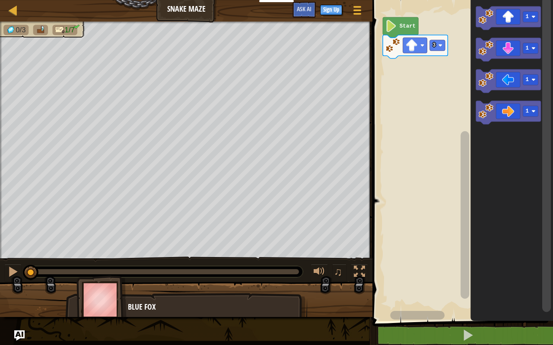
click at [0, 0] on div at bounding box center [0, 0] width 0 height 0
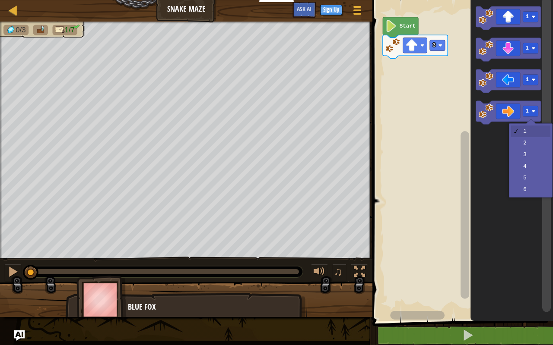
click at [529, 144] on icon "Blockly Workspace" at bounding box center [511, 159] width 82 height 326
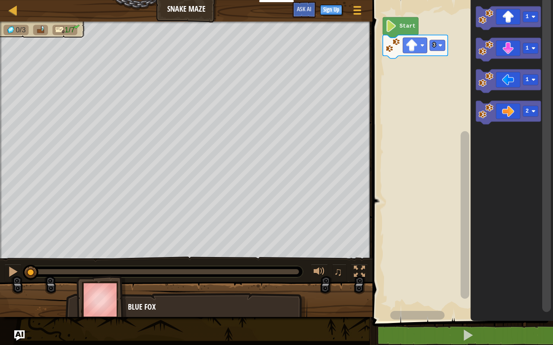
click at [498, 118] on icon "Blockly Workspace" at bounding box center [508, 112] width 65 height 23
click at [504, 25] on icon "Blockly Workspace" at bounding box center [508, 17] width 65 height 23
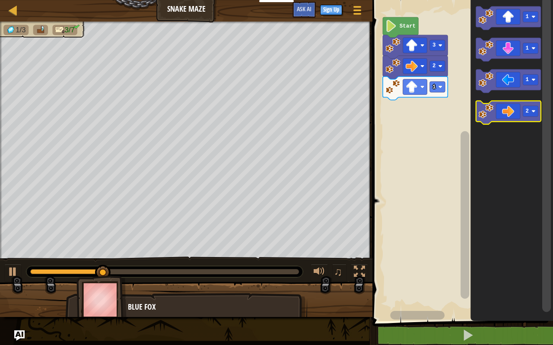
click at [511, 117] on icon "Blockly Workspace" at bounding box center [508, 112] width 65 height 23
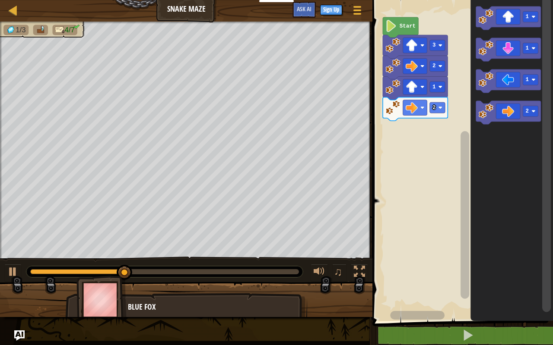
click at [526, 52] on rect "Blockly Workspace" at bounding box center [529, 48] width 15 height 11
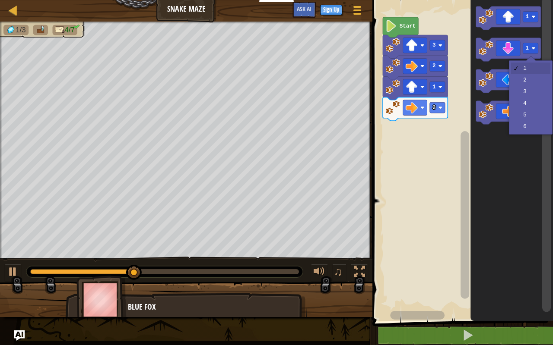
click at [528, 83] on rect "Blockly Workspace" at bounding box center [529, 79] width 15 height 11
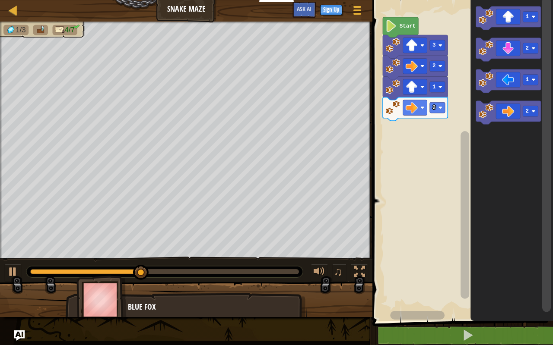
click at [507, 54] on icon "Blockly Workspace" at bounding box center [508, 49] width 65 height 23
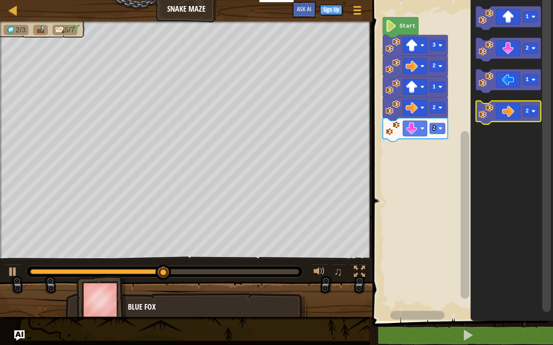
click at [511, 117] on icon "Blockly Workspace" at bounding box center [508, 112] width 65 height 23
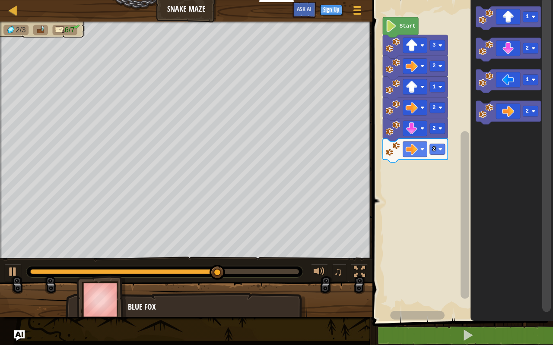
click at [509, 21] on icon "Blockly Workspace" at bounding box center [508, 17] width 65 height 23
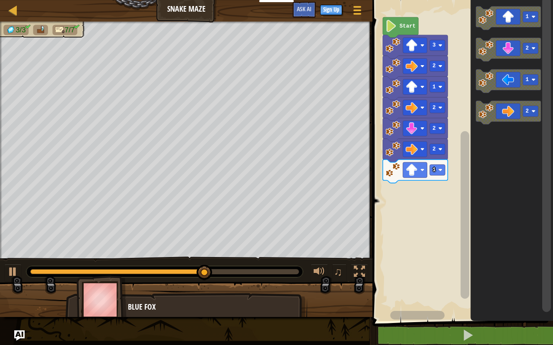
click at [444, 172] on rect "Blockly Workspace" at bounding box center [437, 170] width 15 height 11
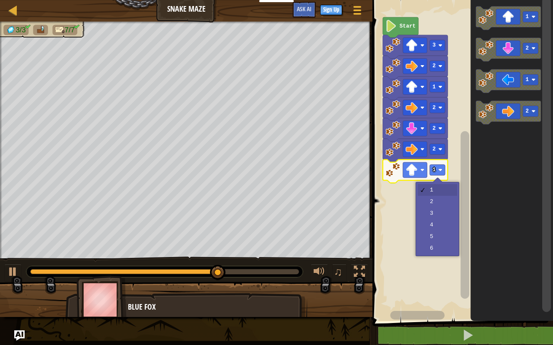
click at [443, 212] on rect "Blockly Workspace" at bounding box center [461, 159] width 183 height 326
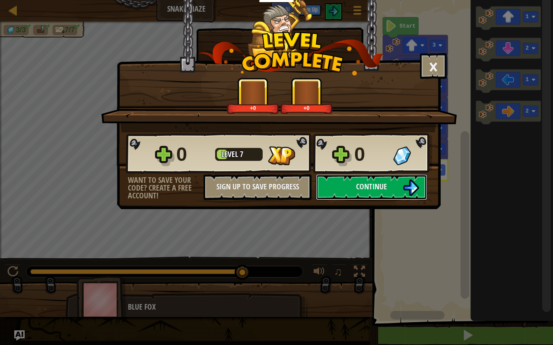
click at [392, 183] on button "Continue" at bounding box center [371, 187] width 111 height 26
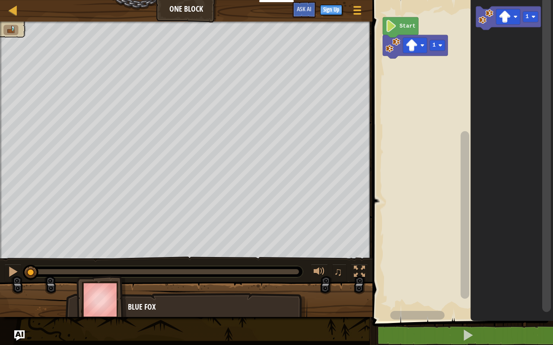
click at [0, 0] on div at bounding box center [0, 0] width 0 height 0
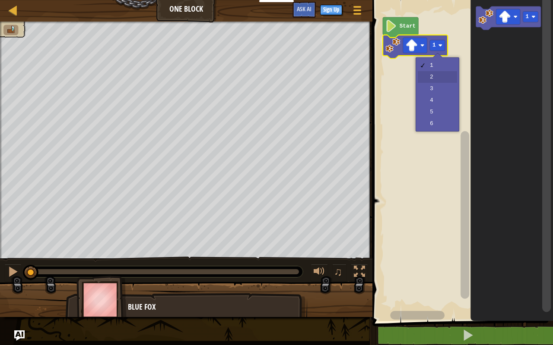
click at [433, 76] on rect "Blockly Workspace" at bounding box center [461, 159] width 183 height 326
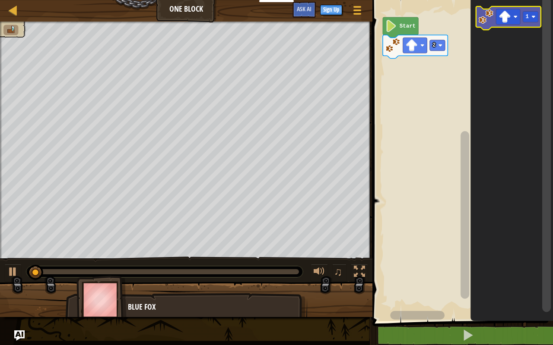
click at [506, 16] on image "Blockly Workspace" at bounding box center [505, 17] width 12 height 12
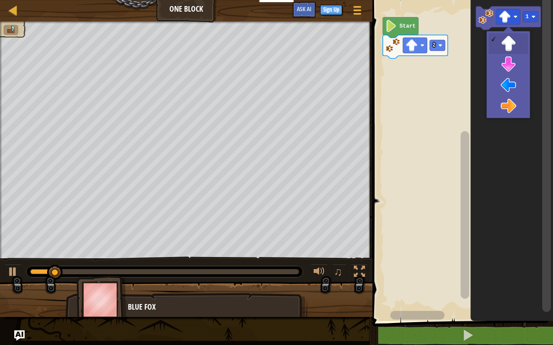
click at [511, 90] on icon "Blockly Workspace" at bounding box center [511, 159] width 82 height 326
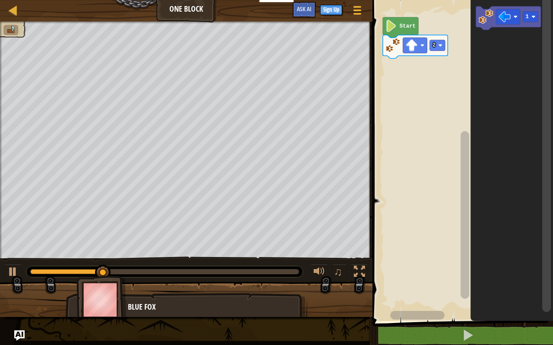
click at [490, 21] on image "Blockly Workspace" at bounding box center [485, 16] width 15 height 15
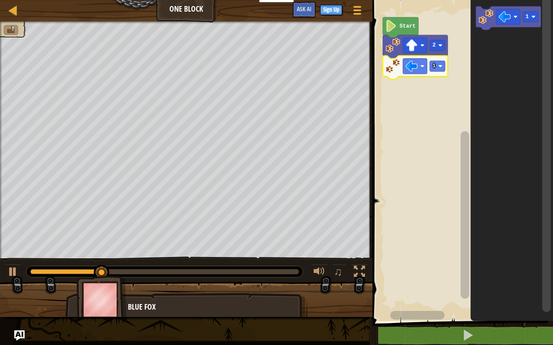
click at [0, 0] on div at bounding box center [0, 0] width 0 height 0
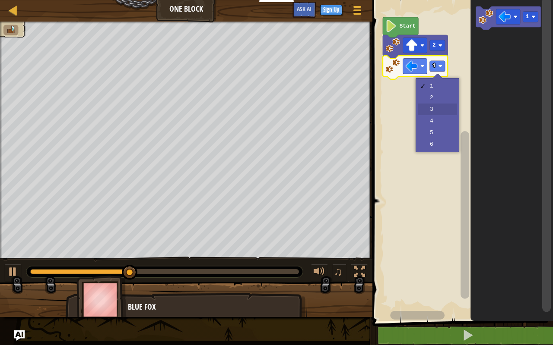
click at [434, 111] on rect "Blockly Workspace" at bounding box center [461, 159] width 183 height 326
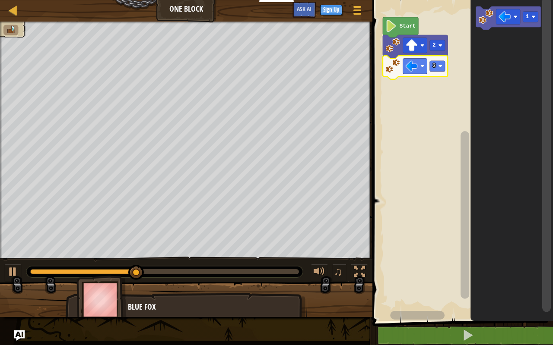
click at [505, 16] on image "Blockly Workspace" at bounding box center [505, 17] width 12 height 12
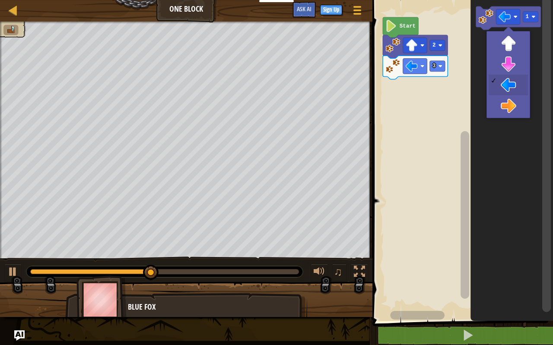
click at [509, 68] on icon "Blockly Workspace" at bounding box center [511, 159] width 82 height 326
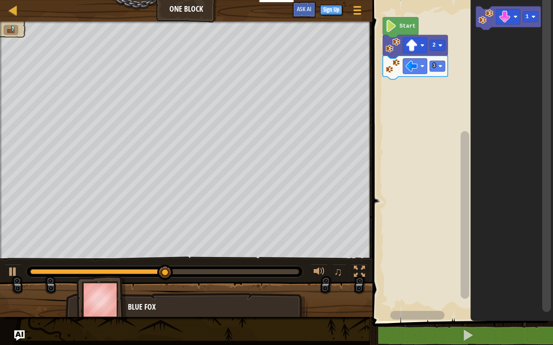
click at [483, 22] on image "Blockly Workspace" at bounding box center [485, 16] width 15 height 15
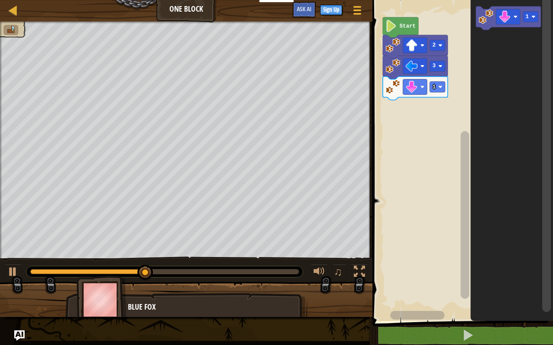
click at [437, 84] on rect "Blockly Workspace" at bounding box center [437, 87] width 15 height 11
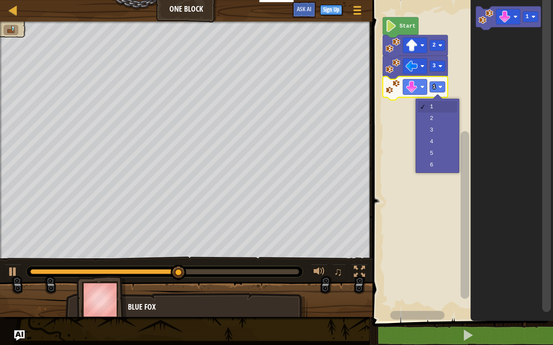
click at [434, 119] on rect "Blockly Workspace" at bounding box center [461, 159] width 183 height 326
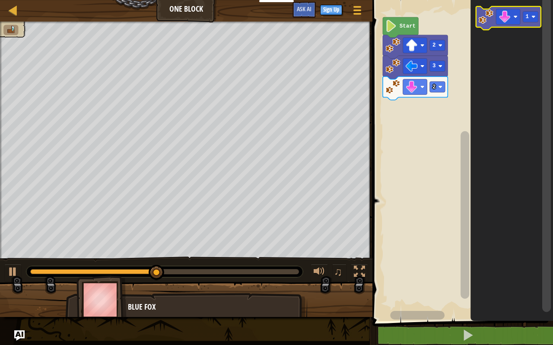
click at [0, 0] on div at bounding box center [0, 0] width 0 height 0
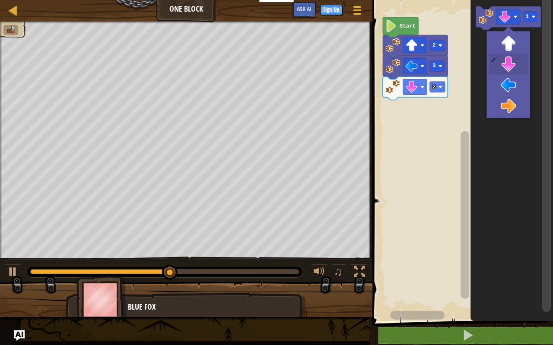
click at [511, 117] on div at bounding box center [508, 74] width 44 height 87
click at [507, 111] on icon "Blockly Workspace" at bounding box center [511, 159] width 82 height 326
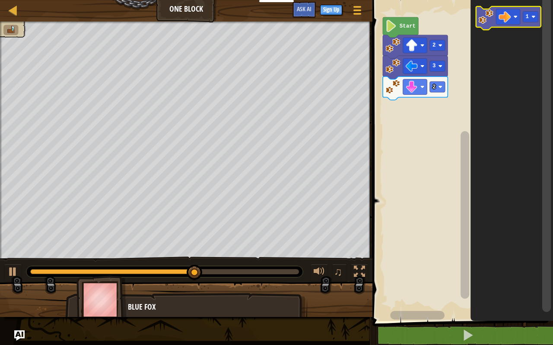
click at [485, 17] on image "Blockly Workspace" at bounding box center [485, 16] width 15 height 15
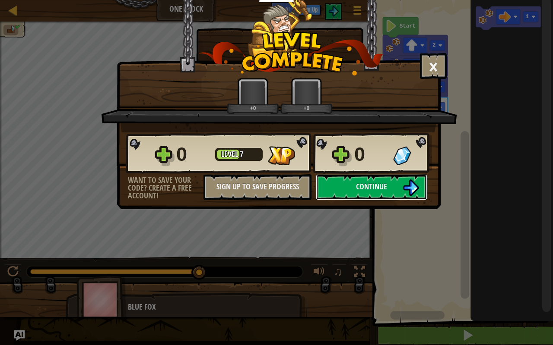
click at [402, 178] on button "Continue" at bounding box center [371, 187] width 111 height 26
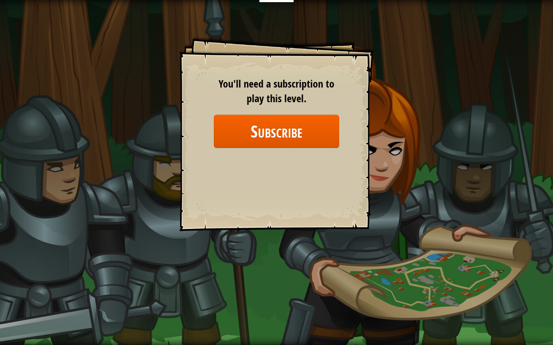
click at [493, 79] on div "Goals Start Level Error loading from server. Try refreshing the page. You'll ne…" at bounding box center [276, 172] width 553 height 345
click at [444, 272] on div "Goals Start Level Error loading from server. Try refreshing the page. You'll ne…" at bounding box center [276, 172] width 553 height 345
